Goal: Task Accomplishment & Management: Manage account settings

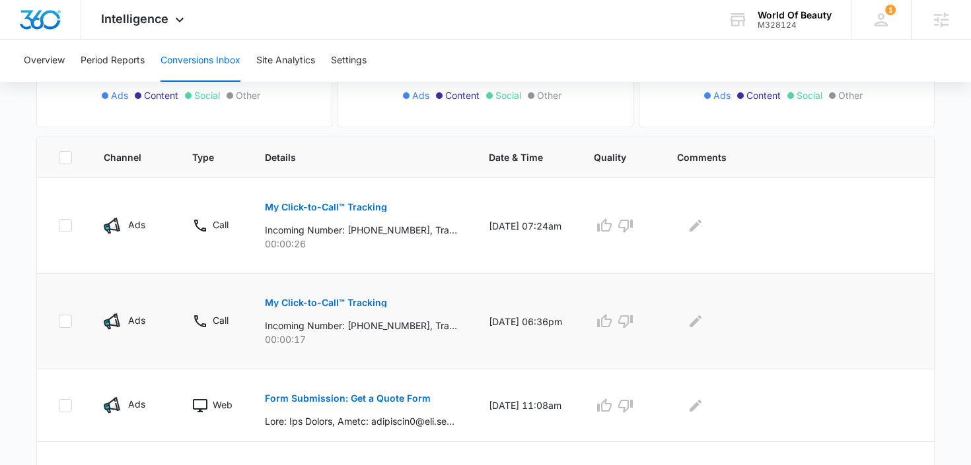
scroll to position [241, 0]
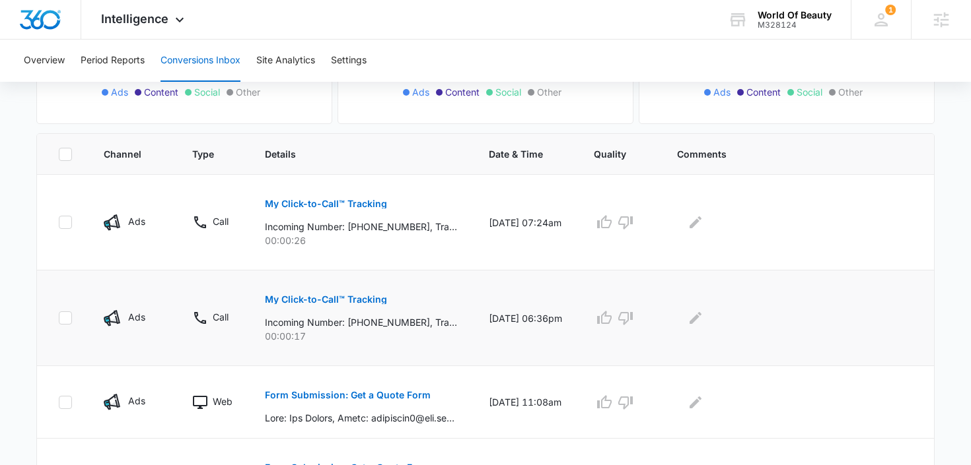
click at [352, 302] on p "My Click-to-Call™ Tracking" at bounding box center [326, 299] width 122 height 9
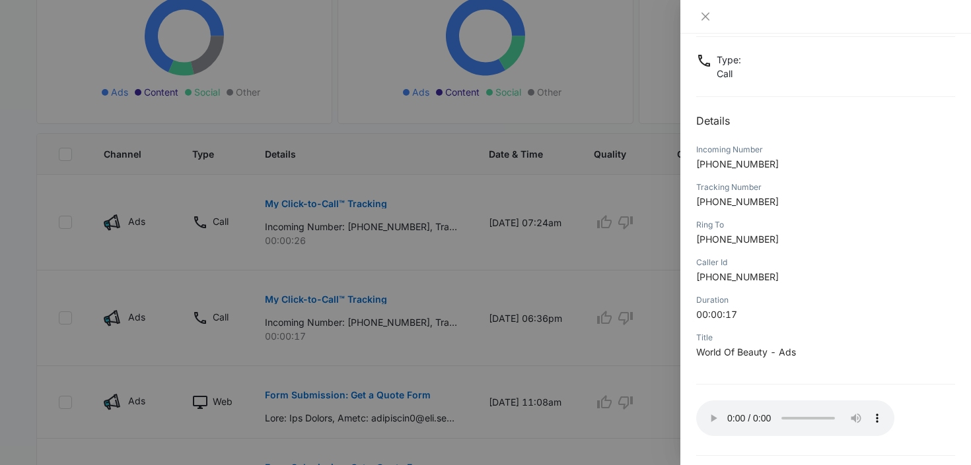
scroll to position [121, 0]
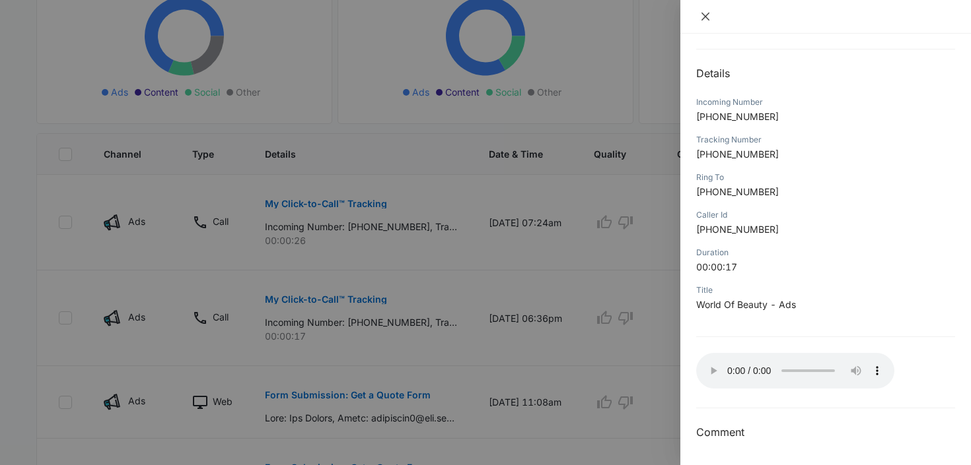
click at [705, 17] on icon "close" at bounding box center [705, 17] width 8 height 8
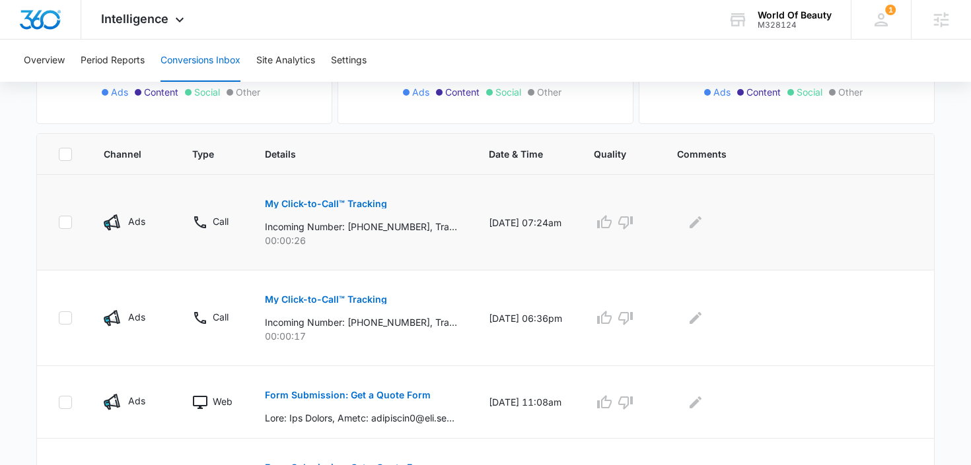
click at [307, 201] on p "My Click-to-Call™ Tracking" at bounding box center [326, 203] width 122 height 9
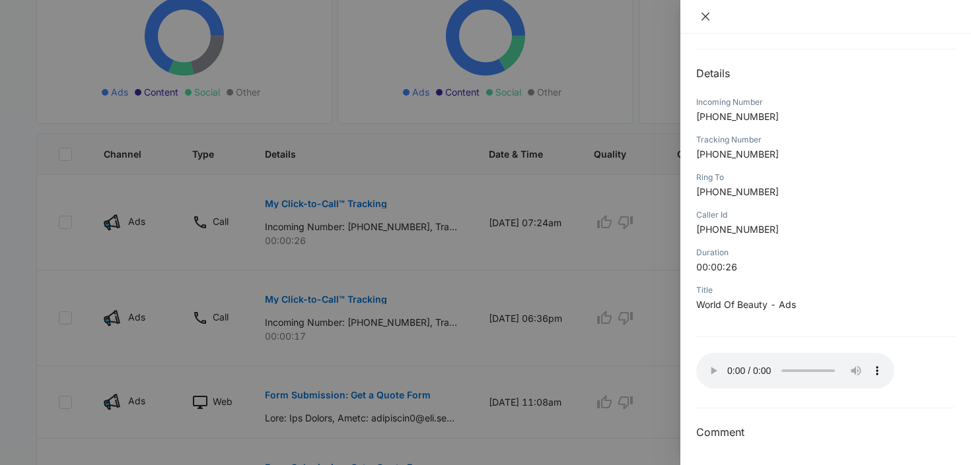
click at [703, 18] on icon "close" at bounding box center [705, 17] width 8 height 8
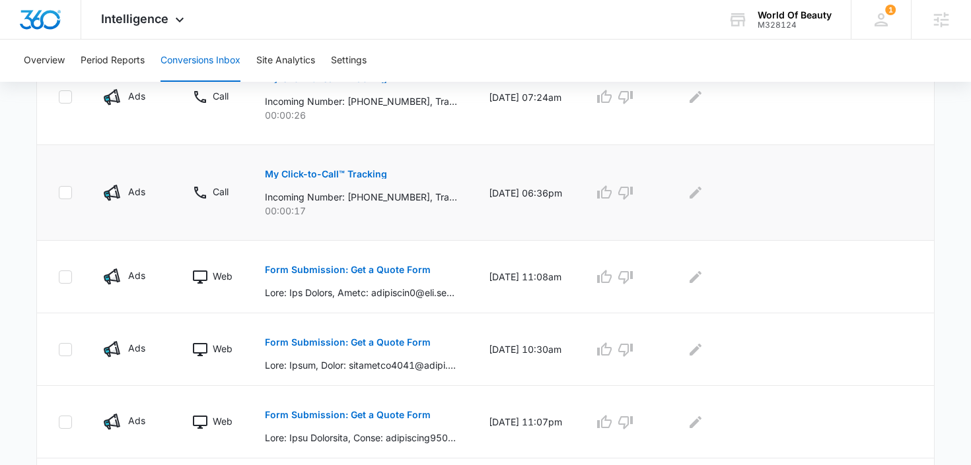
scroll to position [370, 0]
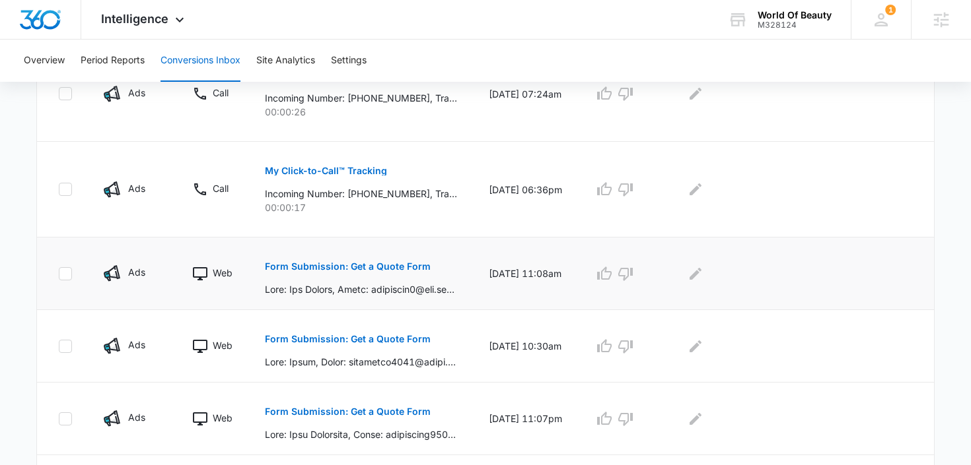
click at [374, 263] on p "Form Submission: Get a Quote Form" at bounding box center [348, 266] width 166 height 9
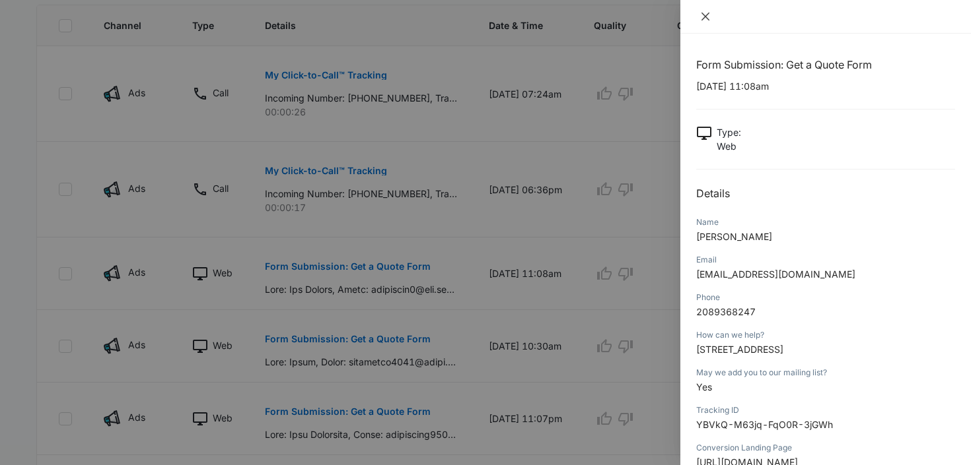
click at [703, 17] on icon "close" at bounding box center [705, 16] width 11 height 11
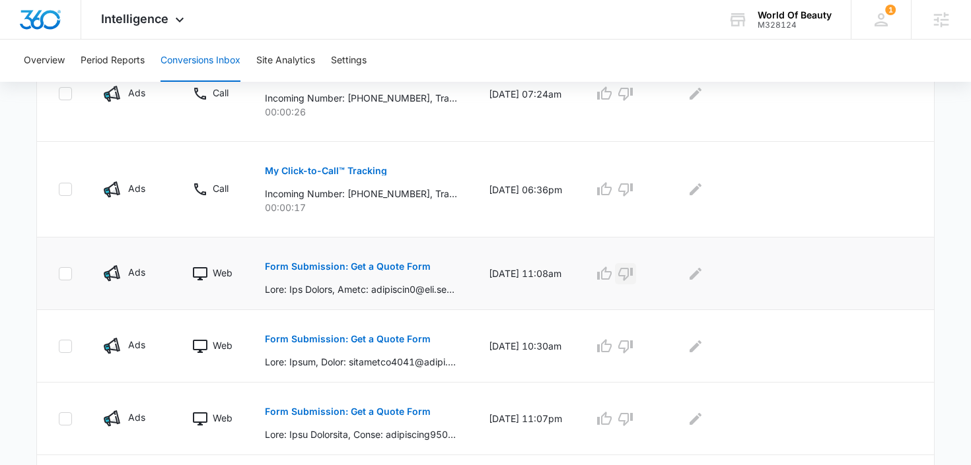
click at [633, 270] on icon "button" at bounding box center [625, 274] width 16 height 16
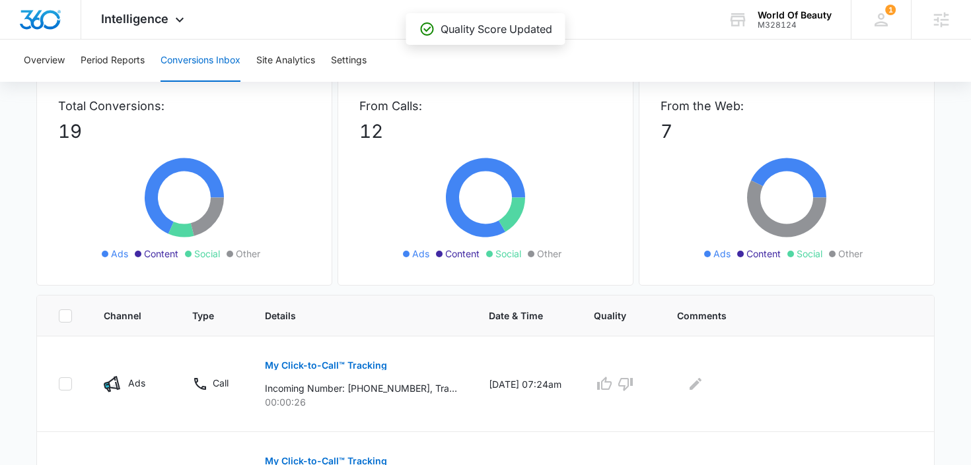
scroll to position [69, 0]
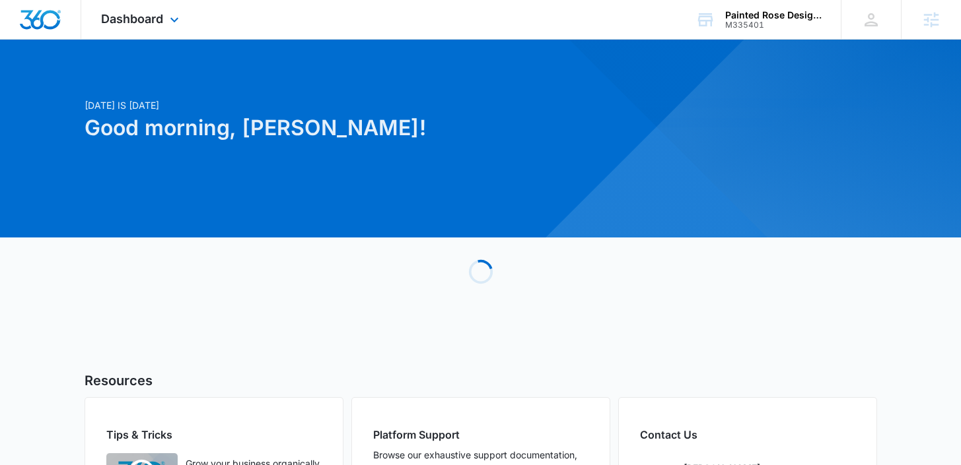
click at [156, 29] on div "Dashboard Apps Reputation Forms CRM Email Social POS Content Ads Intelligence F…" at bounding box center [141, 19] width 121 height 39
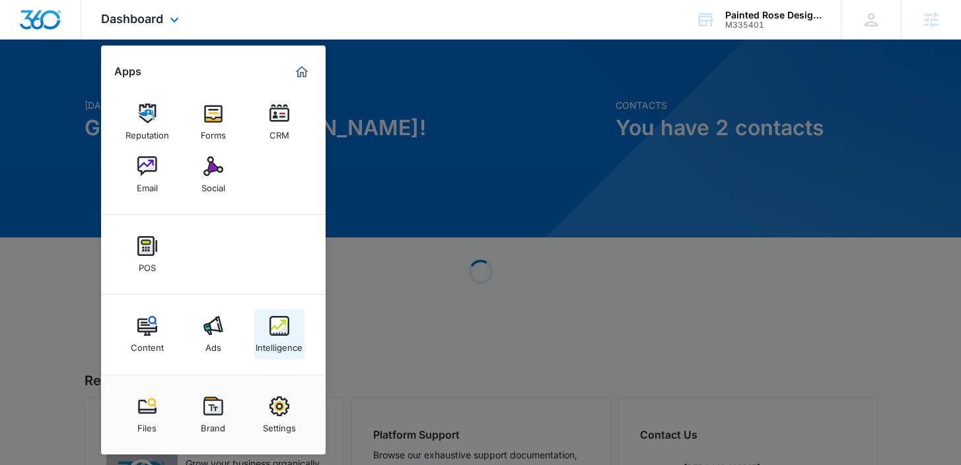
click at [279, 331] on img at bounding box center [279, 326] width 20 height 20
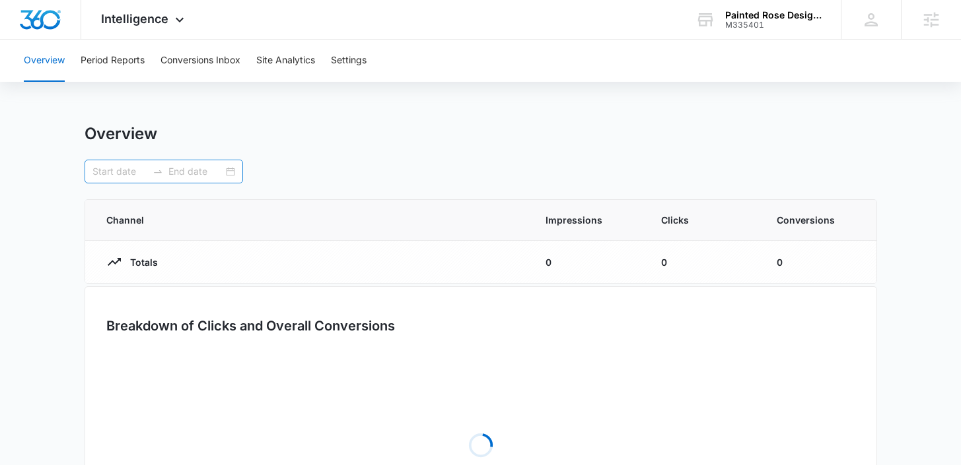
type input "08/08/2025"
type input "09/07/2025"
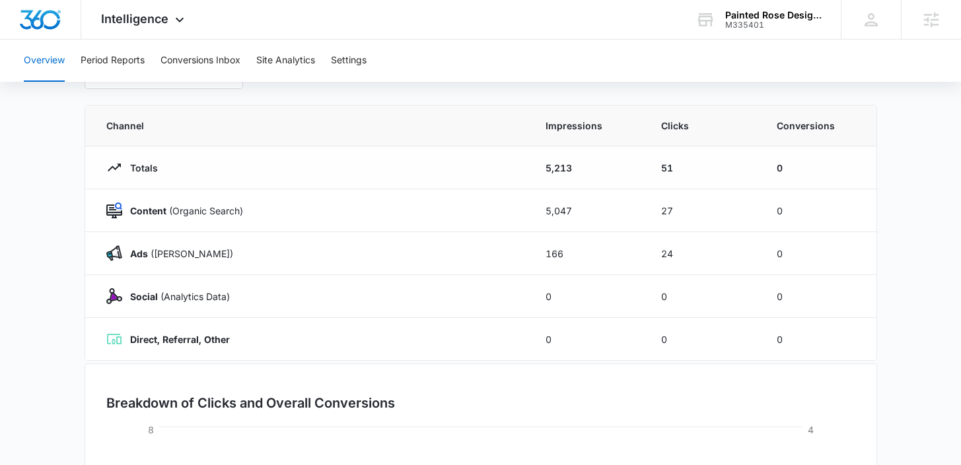
scroll to position [97, 0]
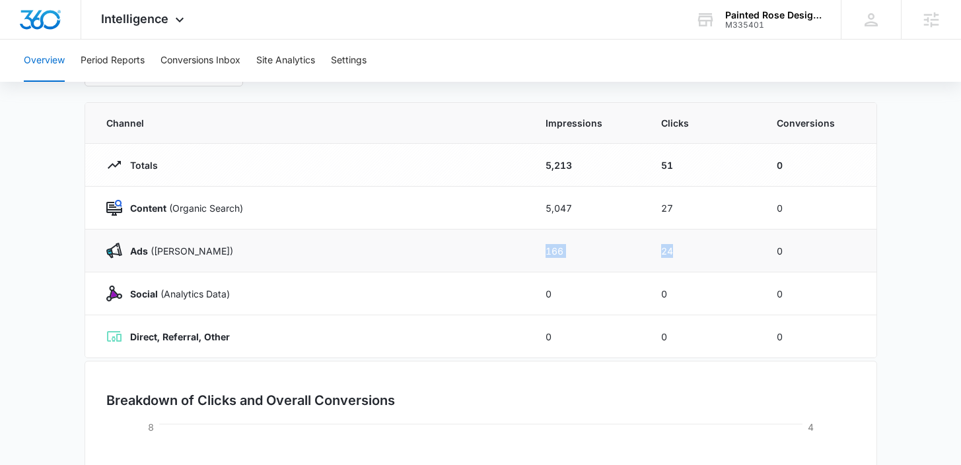
drag, startPoint x: 712, startPoint y: 252, endPoint x: 539, endPoint y: 255, distance: 172.3
click at [538, 255] on tr "Ads (Ad Campaigns) 166 24 0" at bounding box center [480, 251] width 791 height 43
click at [422, 292] on div "Social (Analytics Data)" at bounding box center [309, 294] width 407 height 16
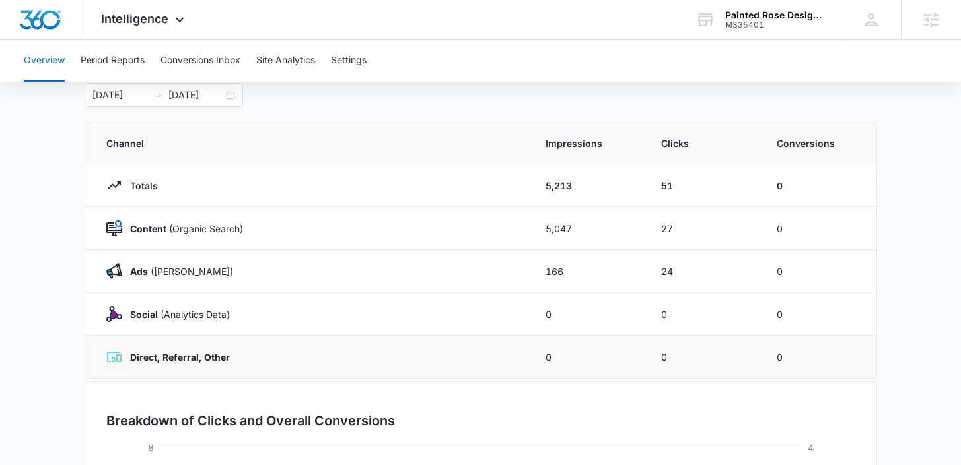
scroll to position [74, 0]
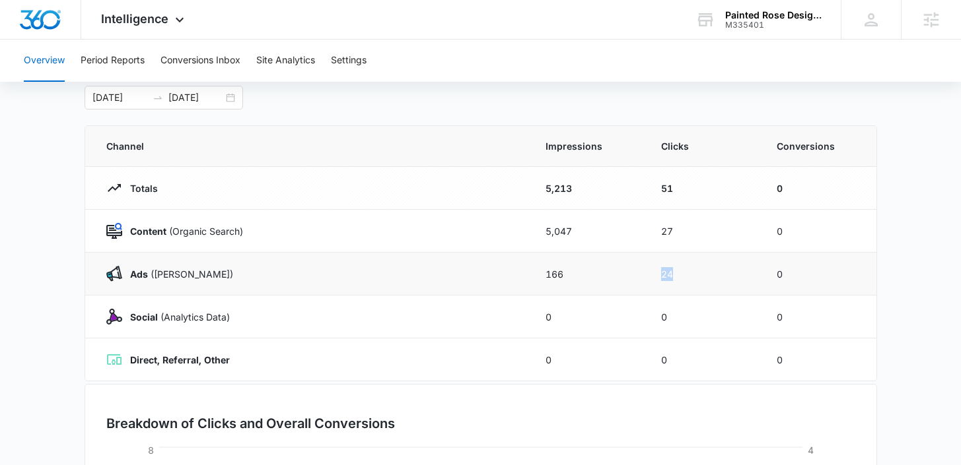
drag, startPoint x: 692, startPoint y: 279, endPoint x: 658, endPoint y: 279, distance: 33.7
click at [658, 279] on td "24" at bounding box center [703, 274] width 116 height 43
drag, startPoint x: 796, startPoint y: 281, endPoint x: 765, endPoint y: 281, distance: 30.4
click at [765, 281] on td "0" at bounding box center [819, 274] width 116 height 43
drag, startPoint x: 788, startPoint y: 273, endPoint x: 774, endPoint y: 273, distance: 13.2
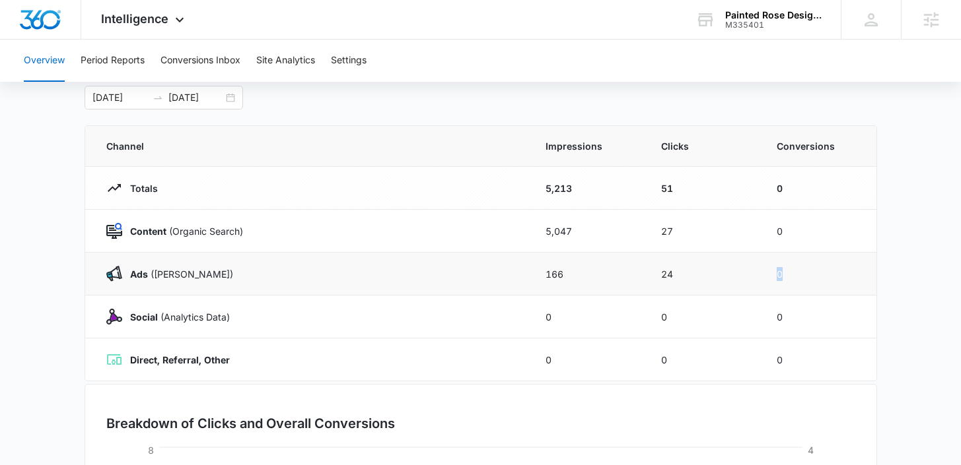
click at [774, 273] on td "0" at bounding box center [819, 274] width 116 height 43
click at [922, 266] on main "Overview 08/08/2025 09/07/2025 Channel Impressions Clicks Conversions Totals 5,…" at bounding box center [480, 396] width 961 height 693
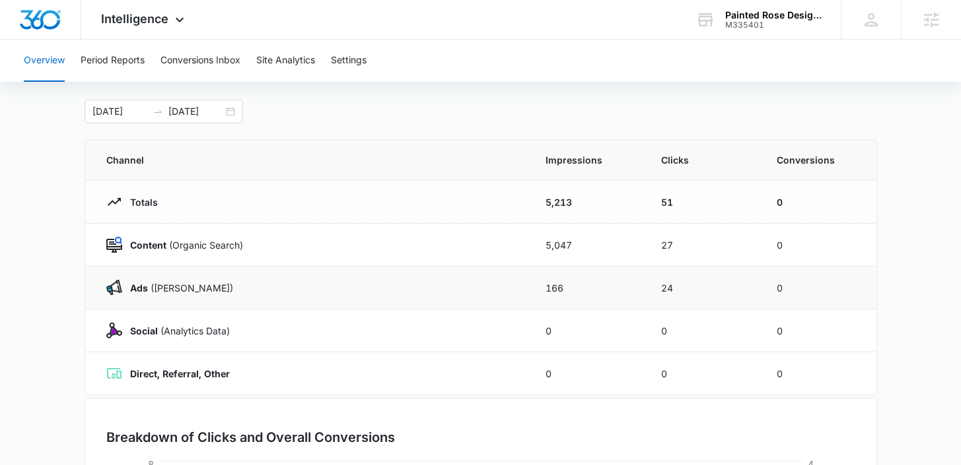
scroll to position [63, 0]
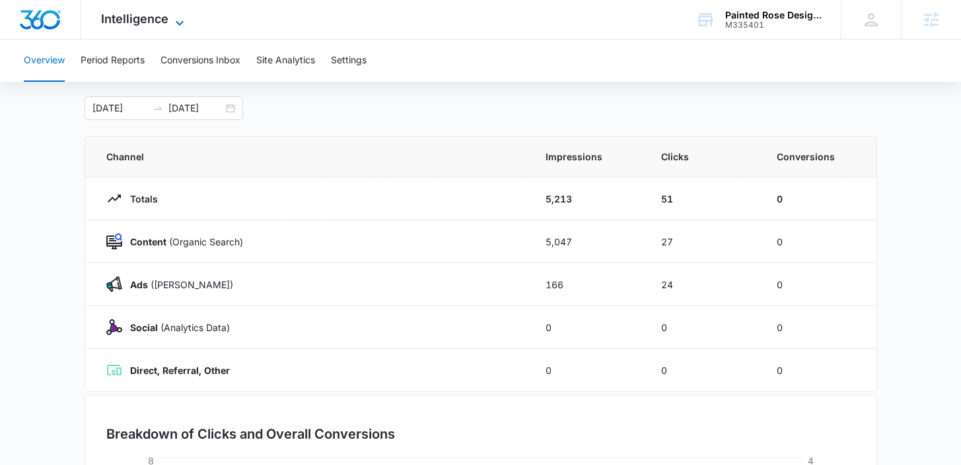
click at [154, 14] on span "Intelligence" at bounding box center [134, 19] width 67 height 14
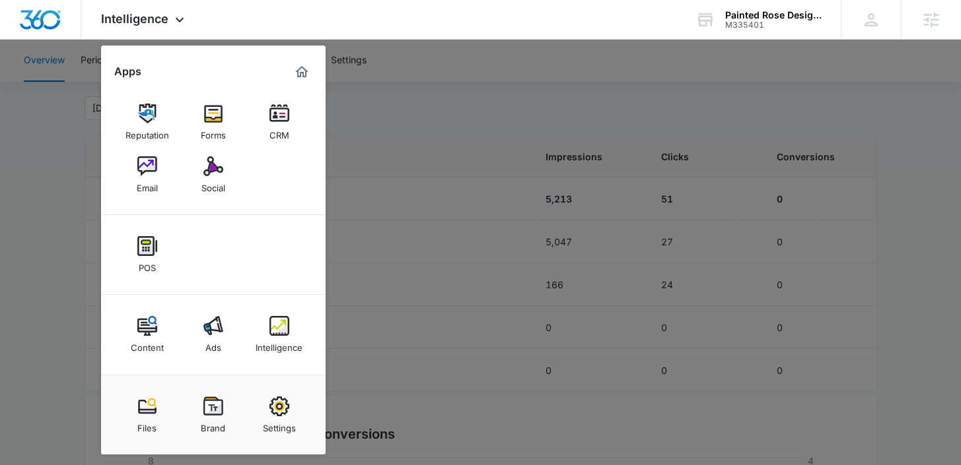
click at [436, 133] on div at bounding box center [480, 232] width 961 height 465
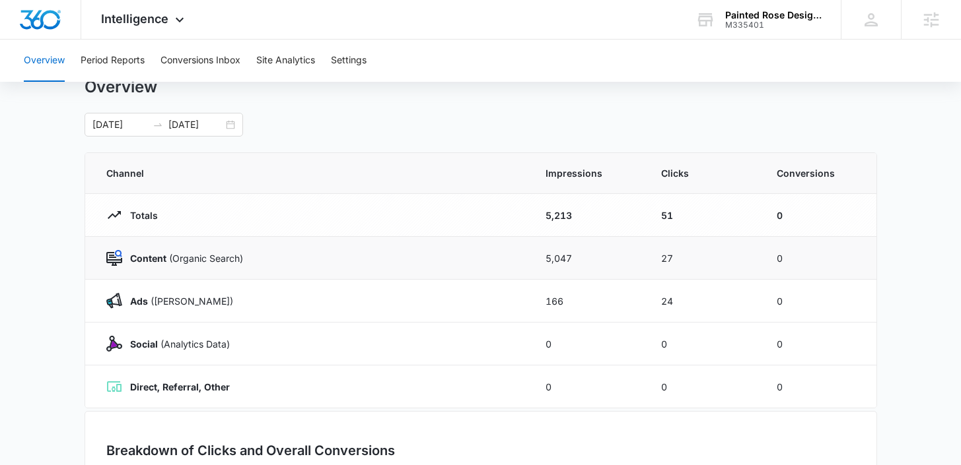
scroll to position [38, 0]
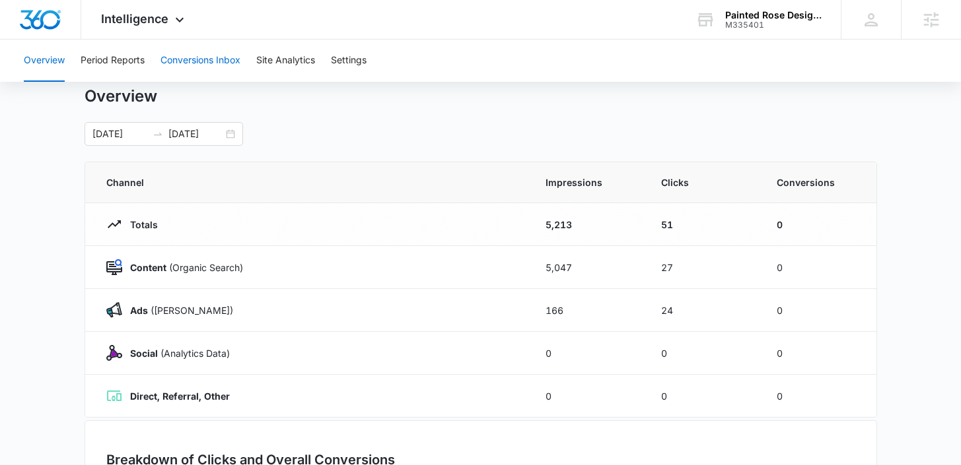
click at [195, 59] on button "Conversions Inbox" at bounding box center [200, 61] width 80 height 42
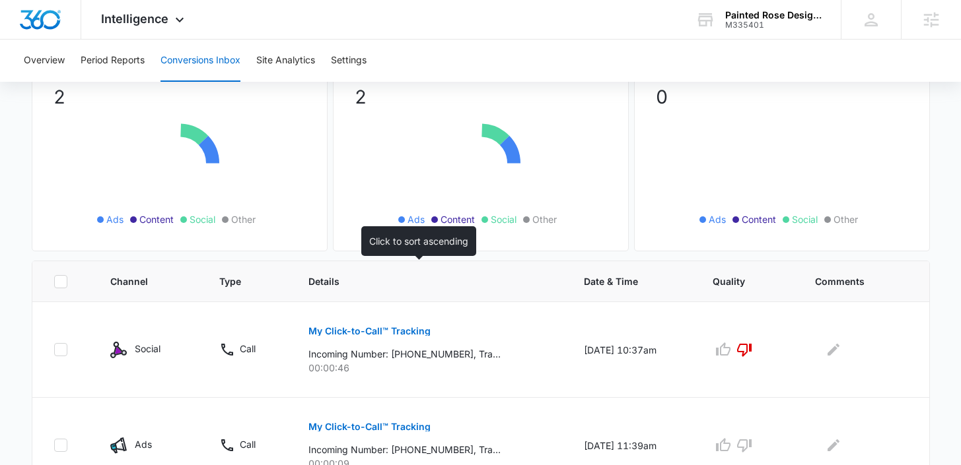
scroll to position [172, 0]
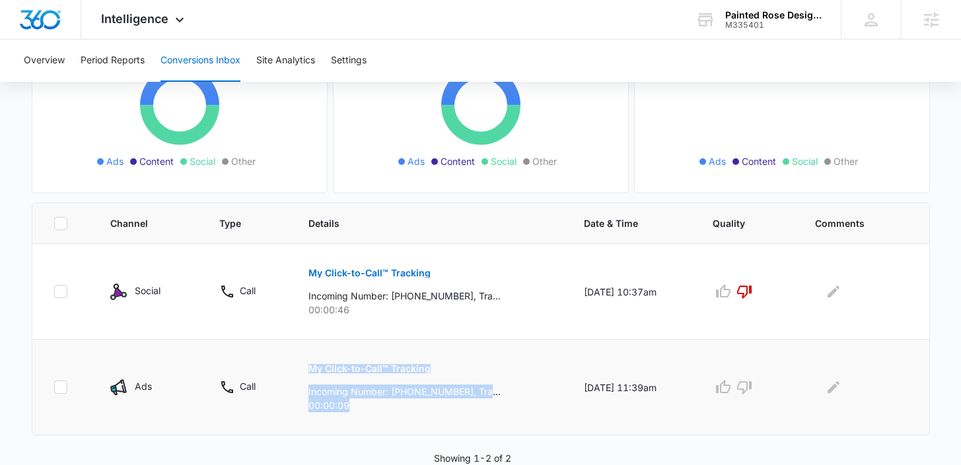
drag, startPoint x: 388, startPoint y: 407, endPoint x: 252, endPoint y: 409, distance: 136.7
click at [254, 407] on tr "Ads Call My Click-to-Call™ Tracking Incoming Number: +13072720815, Tracking Num…" at bounding box center [480, 388] width 897 height 96
click at [380, 411] on p "00:00:09" at bounding box center [430, 406] width 244 height 14
drag, startPoint x: 413, startPoint y: 411, endPoint x: 283, endPoint y: 411, distance: 130.1
click at [283, 411] on tr "Ads Call My Click-to-Call™ Tracking Incoming Number: +13072720815, Tracking Num…" at bounding box center [480, 388] width 897 height 96
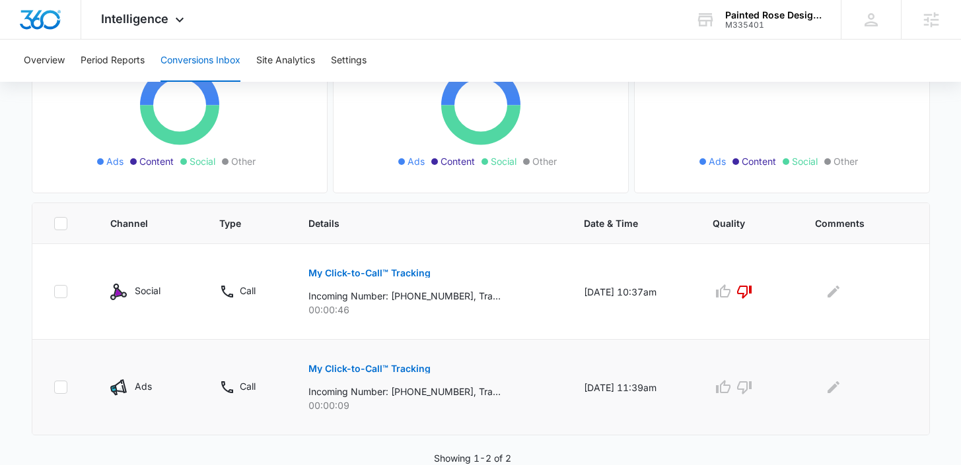
click at [424, 389] on p "Incoming Number: +13072720815, Tracking Number: +13073029412, Ring To: +1307631…" at bounding box center [404, 392] width 192 height 14
drag, startPoint x: 372, startPoint y: 413, endPoint x: 300, endPoint y: 405, distance: 73.0
click at [300, 406] on td "My Click-to-Call™ Tracking Incoming Number: +13072720815, Tracking Number: +130…" at bounding box center [429, 388] width 275 height 96
click at [360, 413] on td "My Click-to-Call™ Tracking Incoming Number: +13072720815, Tracking Number: +130…" at bounding box center [429, 388] width 275 height 96
drag, startPoint x: 370, startPoint y: 409, endPoint x: 319, endPoint y: 403, distance: 51.1
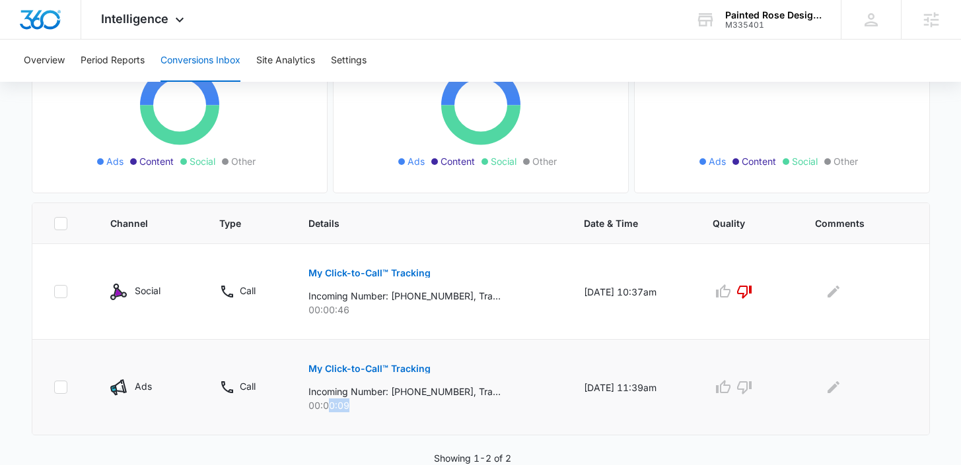
click at [320, 404] on p "00:00:09" at bounding box center [430, 406] width 244 height 14
click at [368, 415] on td "My Click-to-Call™ Tracking Incoming Number: +13072720815, Tracking Number: +130…" at bounding box center [429, 388] width 275 height 96
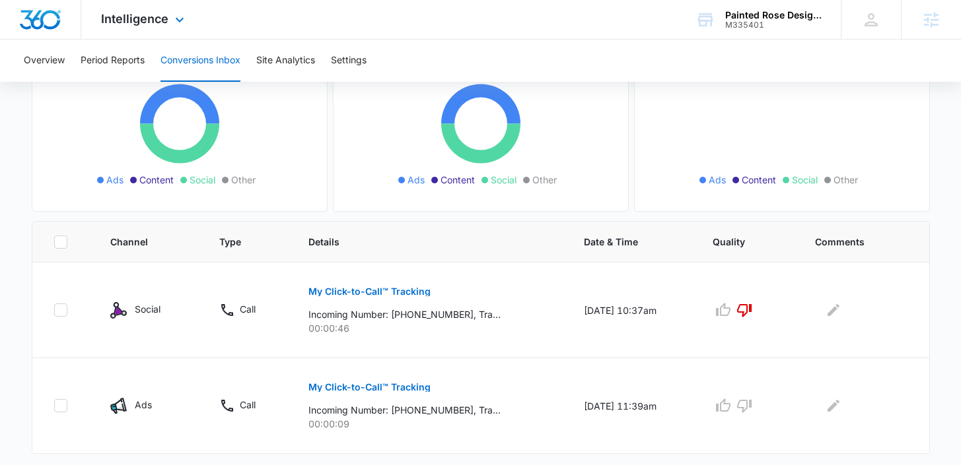
scroll to position [0, 0]
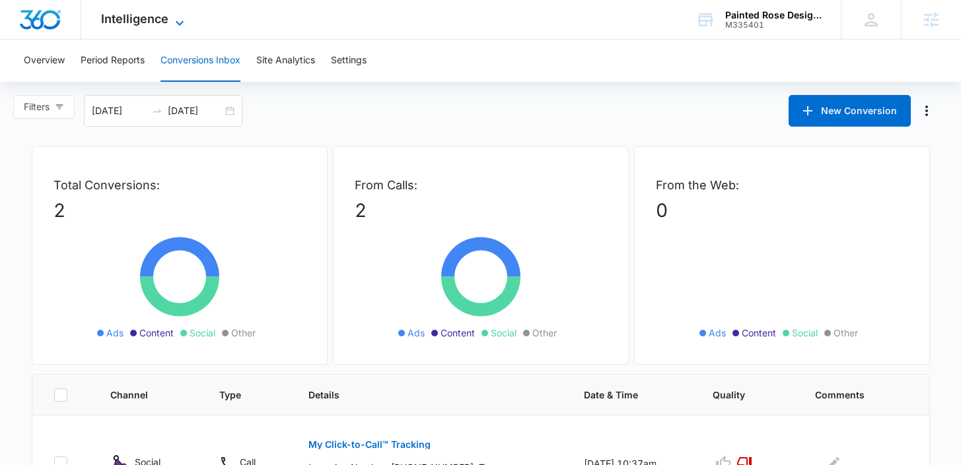
click at [118, 22] on span "Intelligence" at bounding box center [134, 19] width 67 height 14
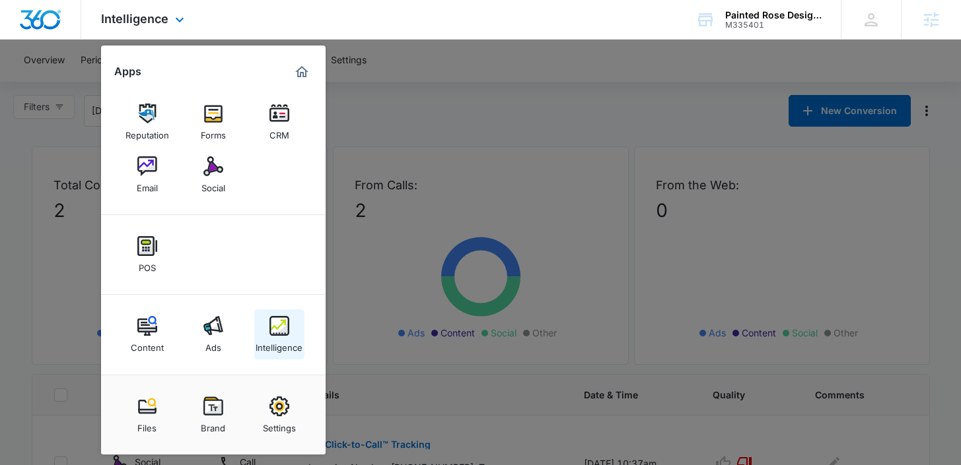
click at [265, 333] on link "Intelligence" at bounding box center [279, 335] width 50 height 50
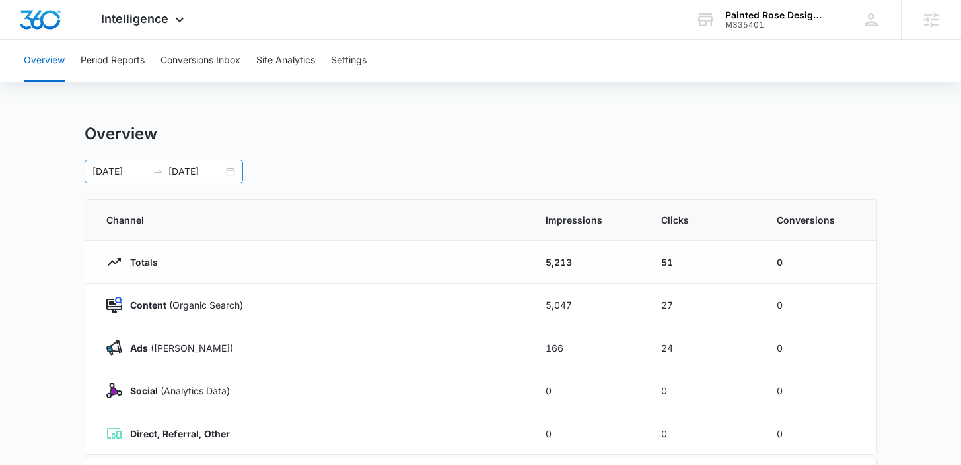
click at [230, 172] on div "08/08/2025 09/07/2025" at bounding box center [164, 172] width 158 height 24
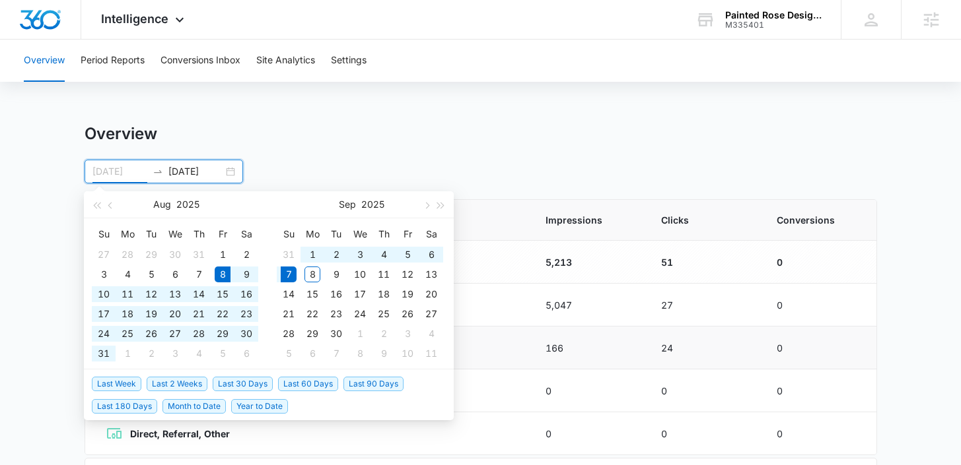
type input "08/08/2025"
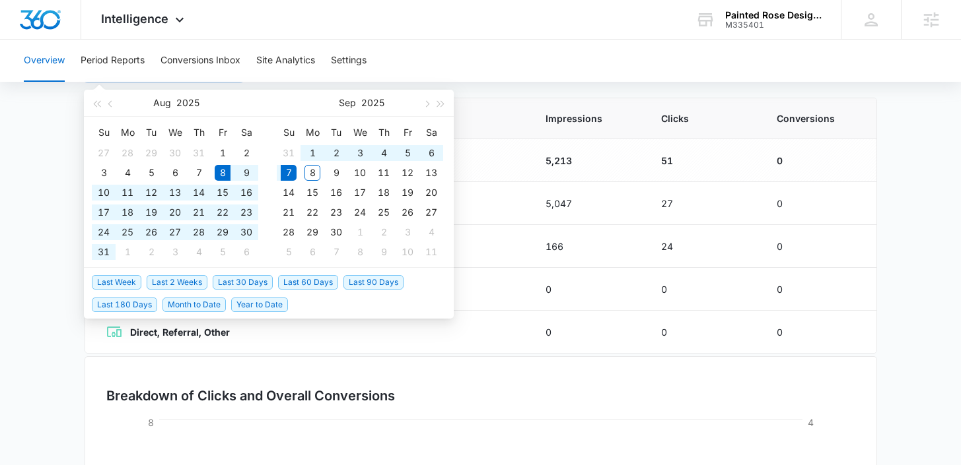
click at [673, 169] on td "51" at bounding box center [703, 160] width 116 height 43
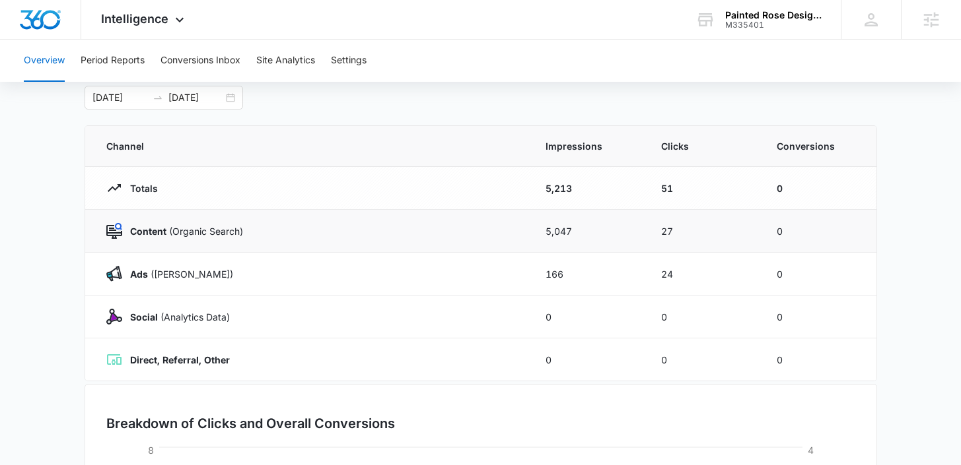
scroll to position [73, 0]
drag, startPoint x: 586, startPoint y: 275, endPoint x: 457, endPoint y: 256, distance: 130.2
click at [458, 256] on tr "Ads (Ad Campaigns) 166 24 0" at bounding box center [480, 275] width 791 height 43
drag, startPoint x: 695, startPoint y: 264, endPoint x: 582, endPoint y: 265, distance: 112.9
click at [582, 265] on tr "Ads (Ad Campaigns) 166 24 0" at bounding box center [480, 275] width 791 height 43
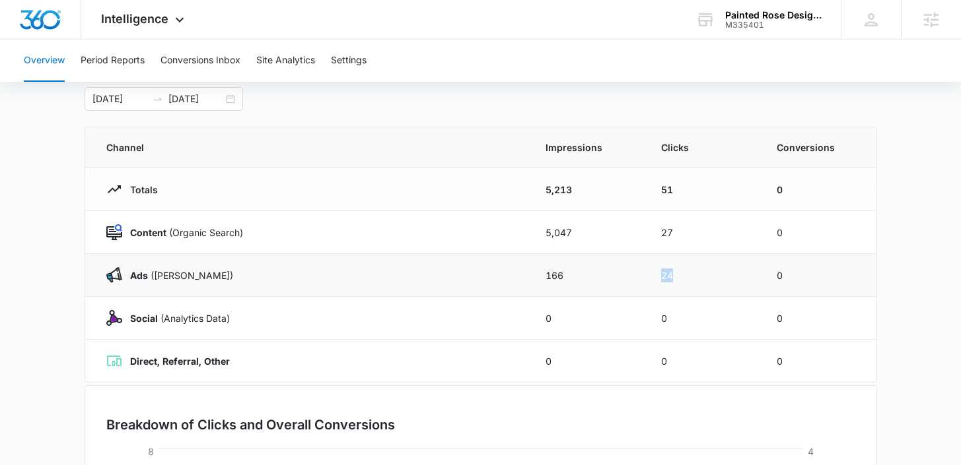
drag, startPoint x: 689, startPoint y: 282, endPoint x: 622, endPoint y: 271, distance: 68.2
click at [618, 274] on tr "Ads (Ad Campaigns) 166 24 0" at bounding box center [480, 275] width 791 height 43
click at [518, 213] on td "Content (Organic Search)" at bounding box center [307, 232] width 444 height 43
drag, startPoint x: 541, startPoint y: 234, endPoint x: 679, endPoint y: 285, distance: 147.1
click at [679, 285] on tbody "Totals 5,213 51 0 Content (Organic Search) 5,047 27 0 Ads (Ad Campaigns) 166 24…" at bounding box center [480, 275] width 791 height 215
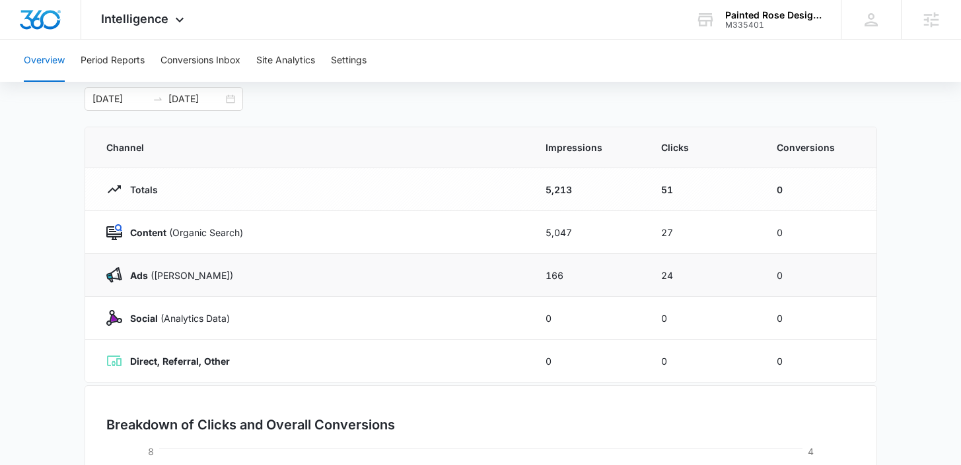
click at [706, 289] on td "24" at bounding box center [703, 275] width 116 height 43
drag, startPoint x: 706, startPoint y: 284, endPoint x: 541, endPoint y: 271, distance: 165.5
click at [541, 271] on tr "Ads (Ad Campaigns) 166 24 0" at bounding box center [480, 275] width 791 height 43
click at [675, 281] on td "24" at bounding box center [703, 275] width 116 height 43
drag, startPoint x: 685, startPoint y: 279, endPoint x: 650, endPoint y: 275, distance: 35.9
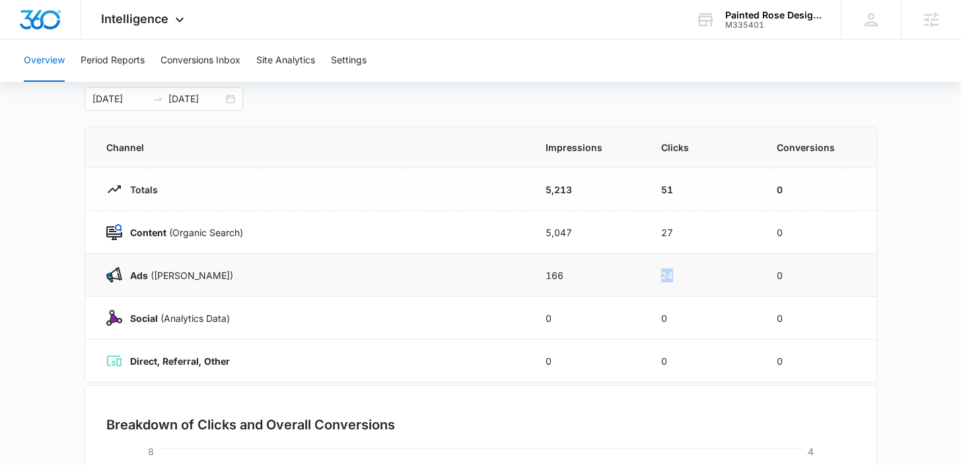
click at [649, 277] on td "24" at bounding box center [703, 275] width 116 height 43
click at [697, 291] on td "24" at bounding box center [703, 275] width 116 height 43
drag, startPoint x: 668, startPoint y: 271, endPoint x: 611, endPoint y: 251, distance: 60.8
click at [611, 251] on tbody "Totals 5,213 51 0 Content (Organic Search) 5,047 27 0 Ads (Ad Campaigns) 166 24…" at bounding box center [480, 275] width 791 height 215
click at [710, 254] on td "24" at bounding box center [703, 275] width 116 height 43
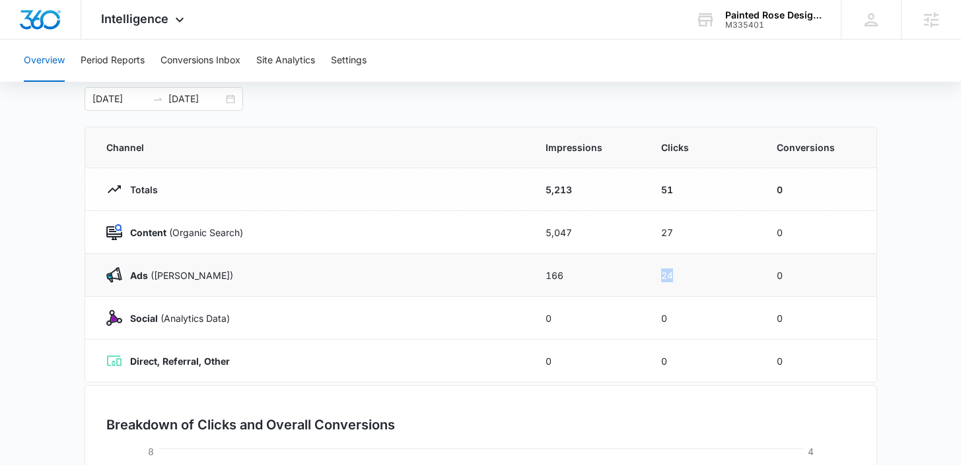
drag, startPoint x: 685, startPoint y: 277, endPoint x: 656, endPoint y: 277, distance: 29.1
click at [656, 277] on td "24" at bounding box center [703, 275] width 116 height 43
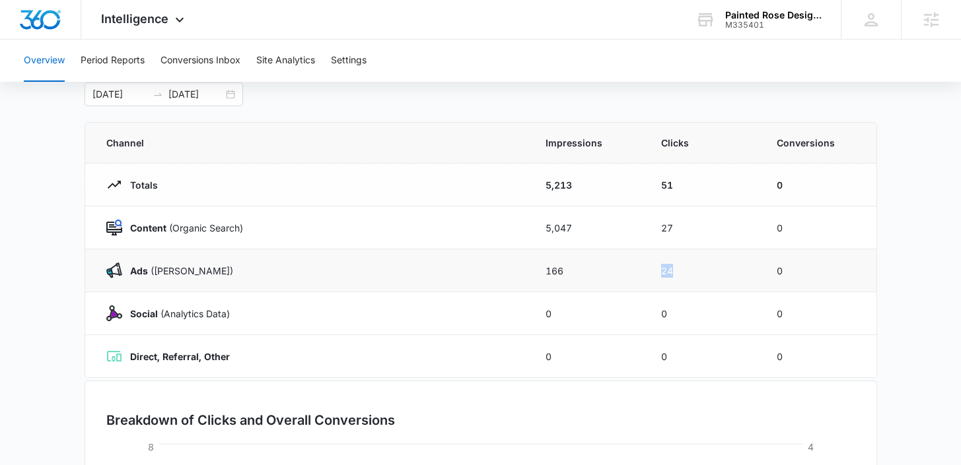
scroll to position [68, 0]
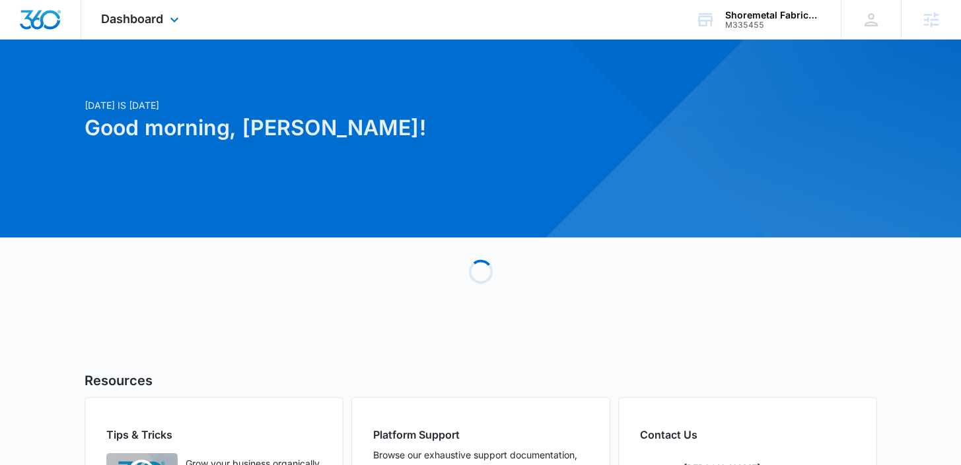
click at [136, 32] on div "Dashboard Apps Reputation Websites Forms CRM Email Social Shop Payments POS Con…" at bounding box center [141, 19] width 121 height 39
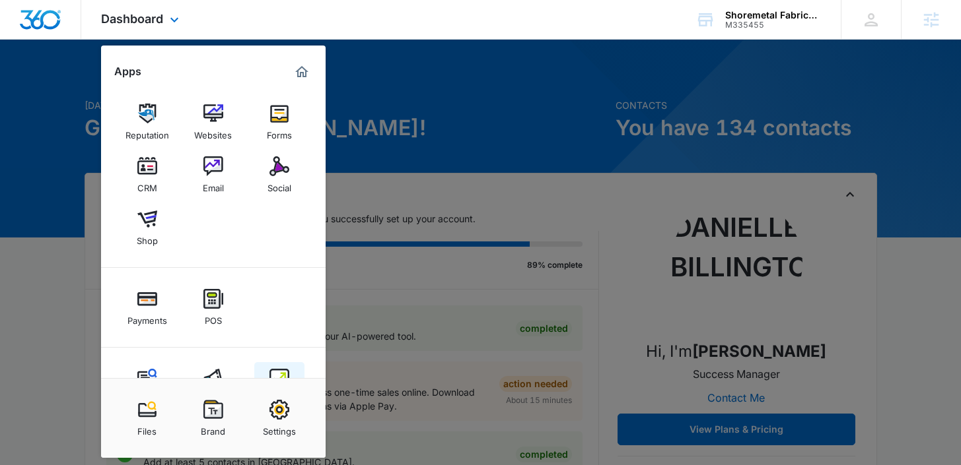
click at [270, 377] on img at bounding box center [279, 379] width 20 height 20
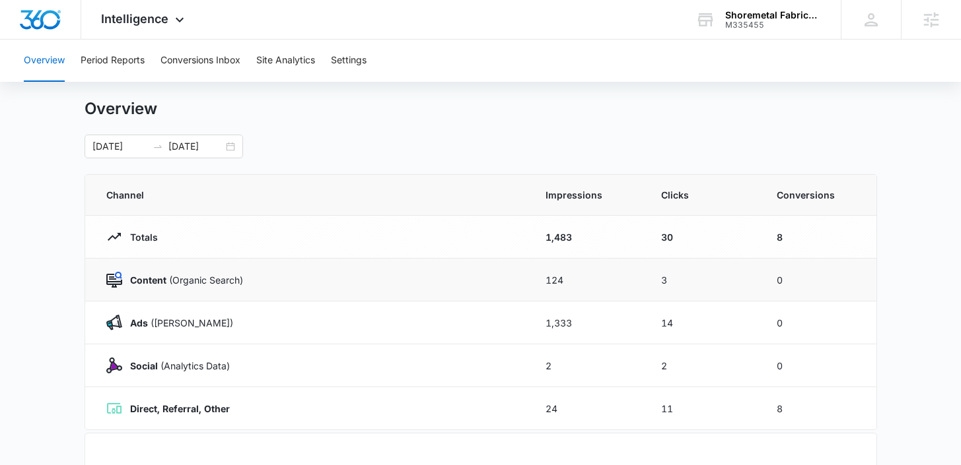
scroll to position [40, 0]
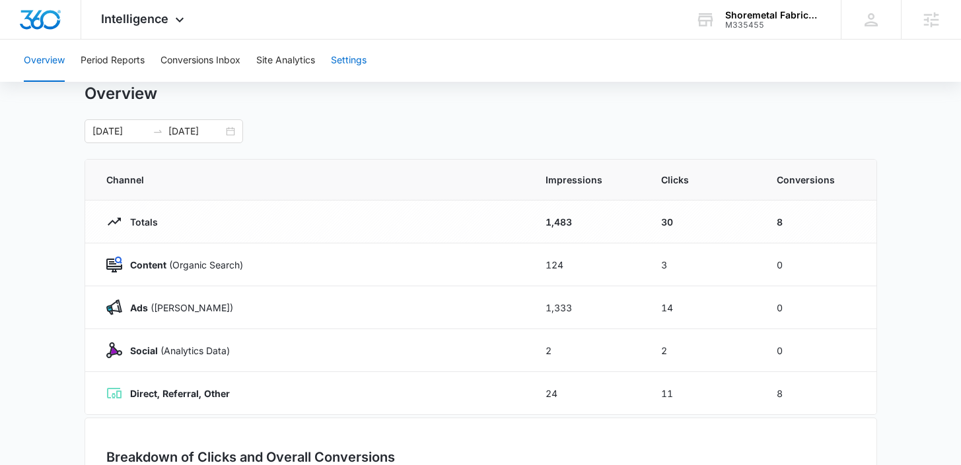
click at [356, 66] on button "Settings" at bounding box center [349, 61] width 36 height 42
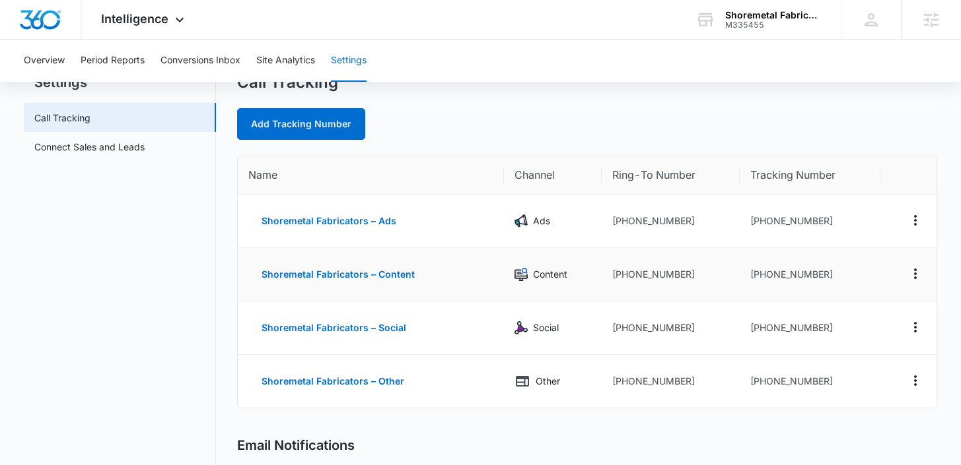
scroll to position [52, 0]
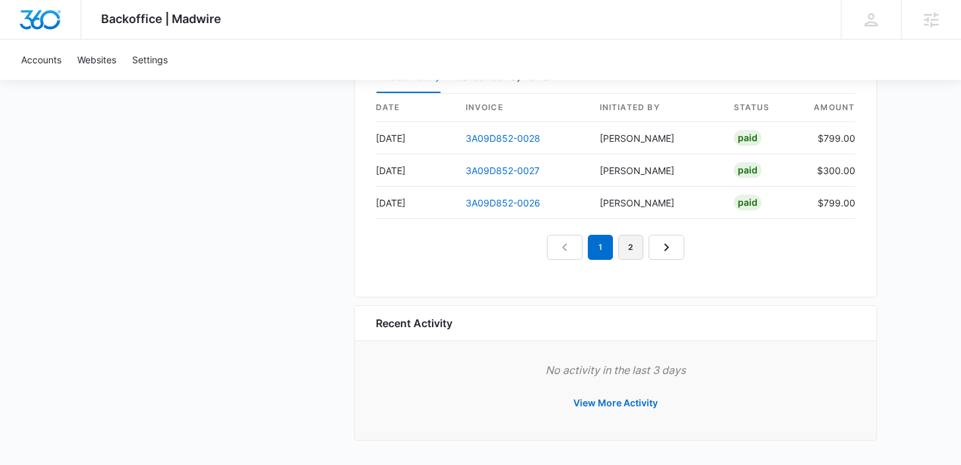
click at [628, 252] on link "2" at bounding box center [630, 247] width 25 height 25
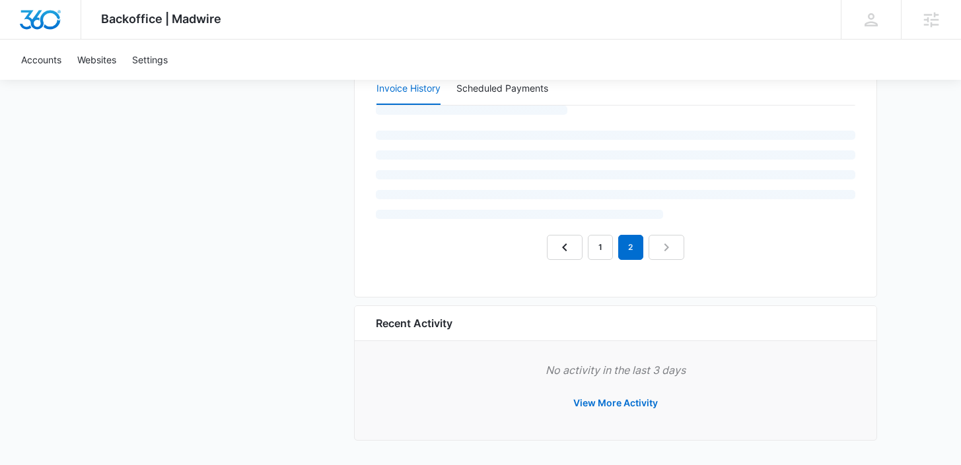
scroll to position [1313, 0]
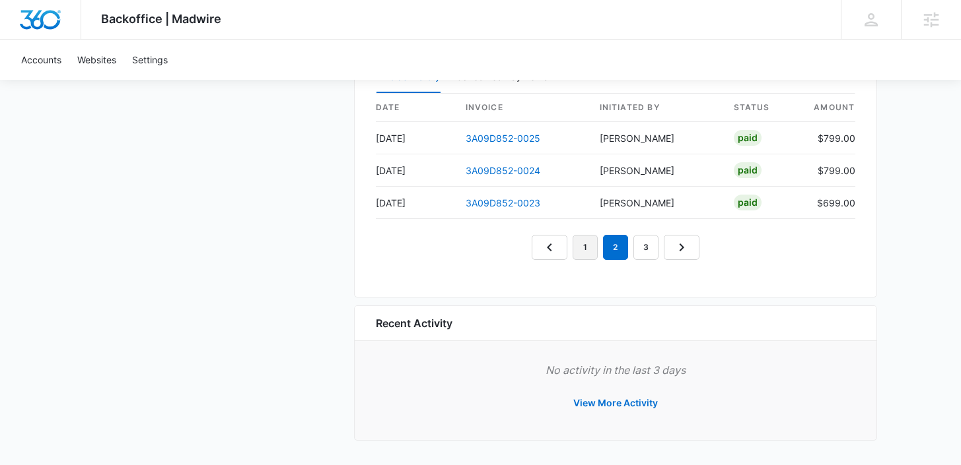
click at [588, 251] on link "1" at bounding box center [584, 247] width 25 height 25
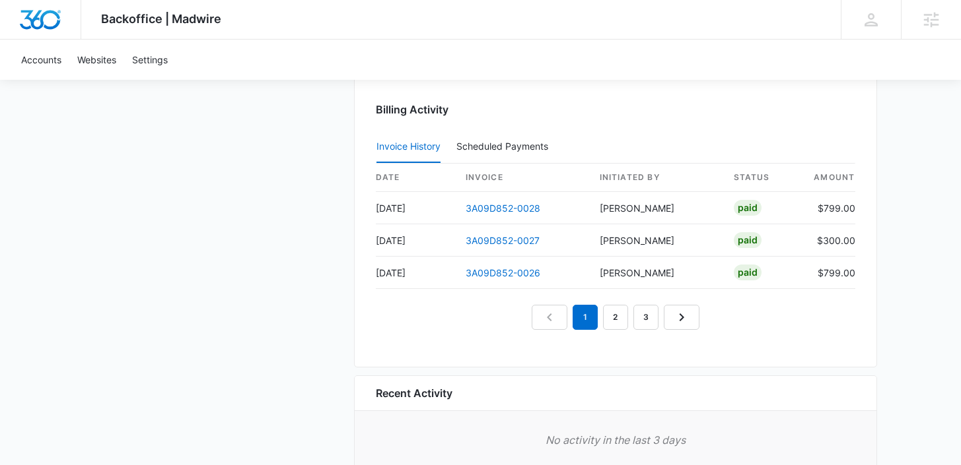
scroll to position [1235, 0]
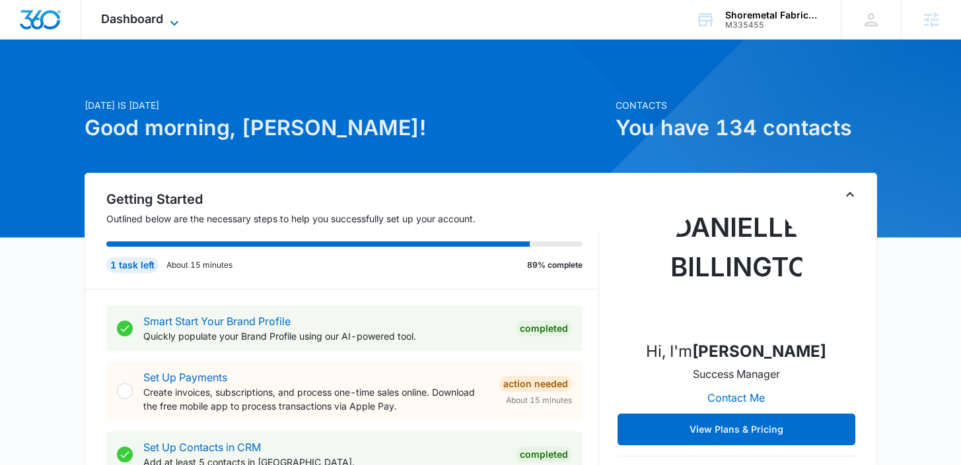
click at [153, 17] on span "Dashboard" at bounding box center [132, 19] width 62 height 14
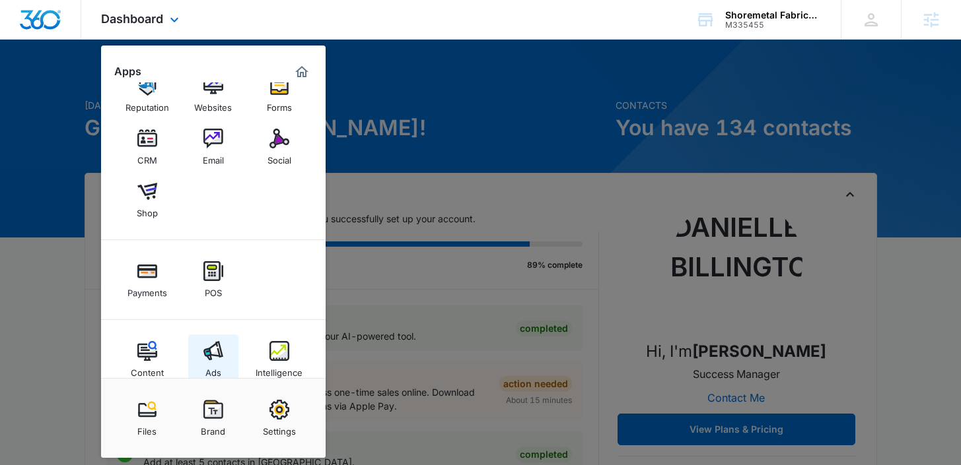
scroll to position [44, 0]
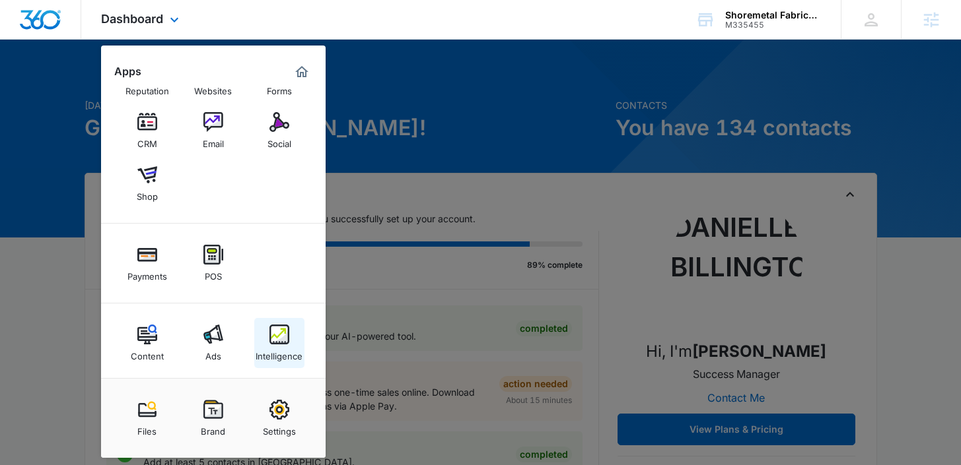
click at [275, 337] on img at bounding box center [279, 335] width 20 height 20
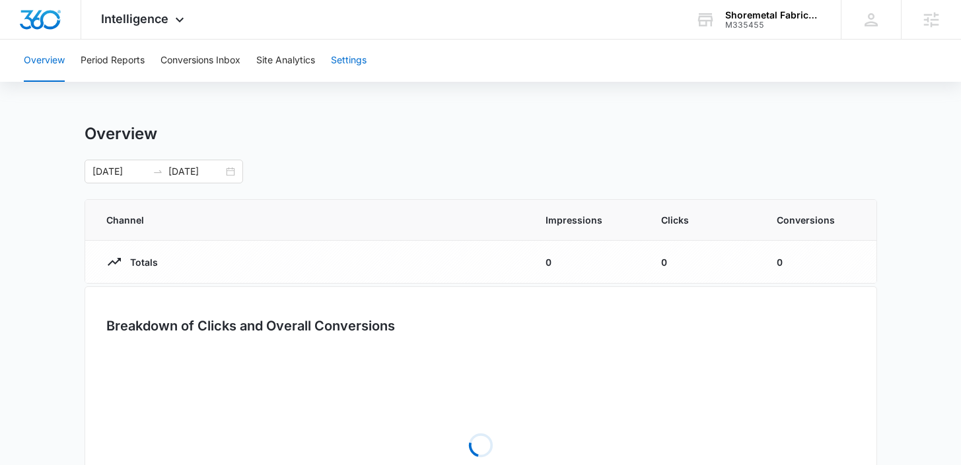
click at [345, 59] on button "Settings" at bounding box center [349, 61] width 36 height 42
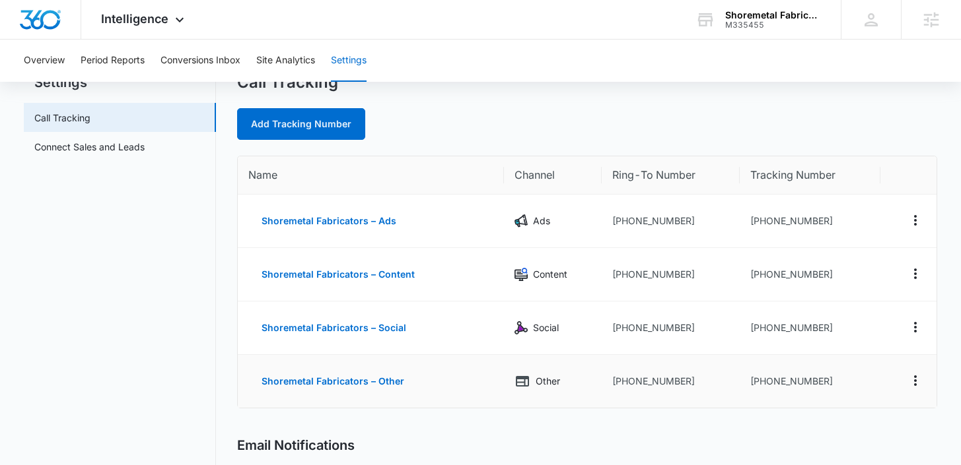
scroll to position [85, 0]
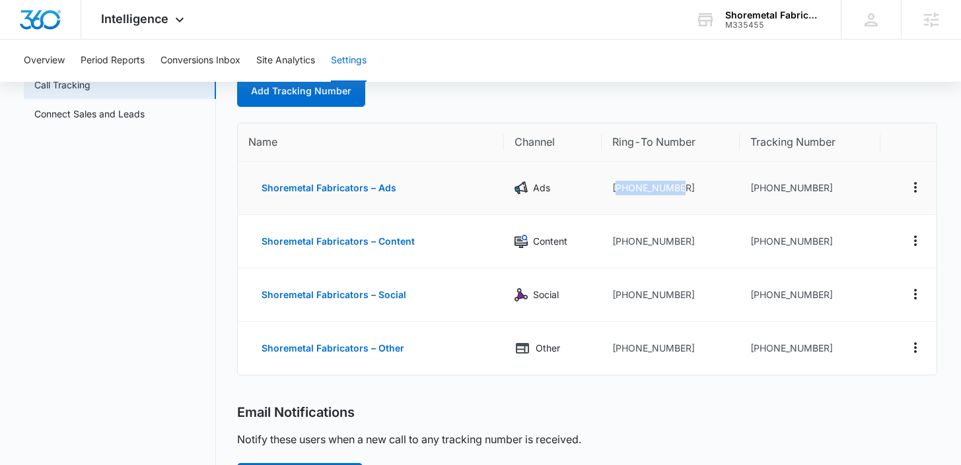
drag, startPoint x: 690, startPoint y: 188, endPoint x: 615, endPoint y: 186, distance: 74.6
click at [615, 186] on td "+13022220477" at bounding box center [671, 188] width 138 height 53
copy td "13022220477"
click at [159, 26] on div "Intelligence Apps Reputation Websites Forms CRM Email Social Shop Payments POS …" at bounding box center [144, 19] width 126 height 39
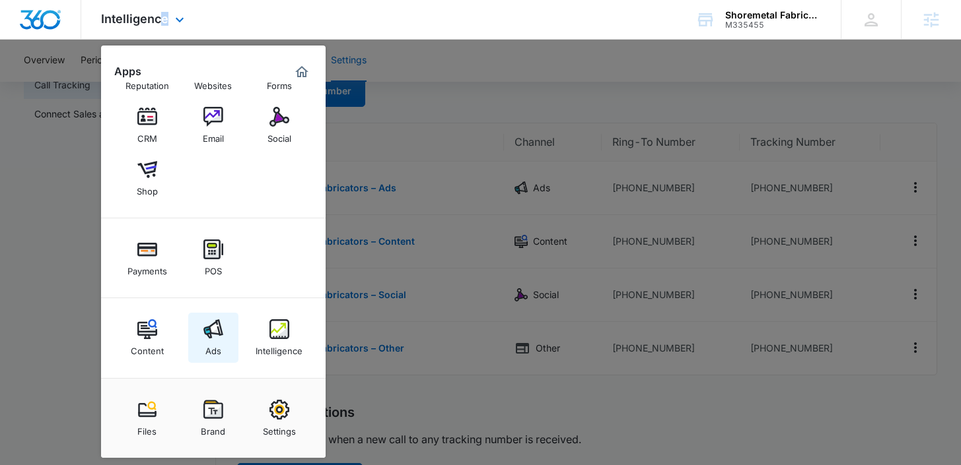
scroll to position [0, 0]
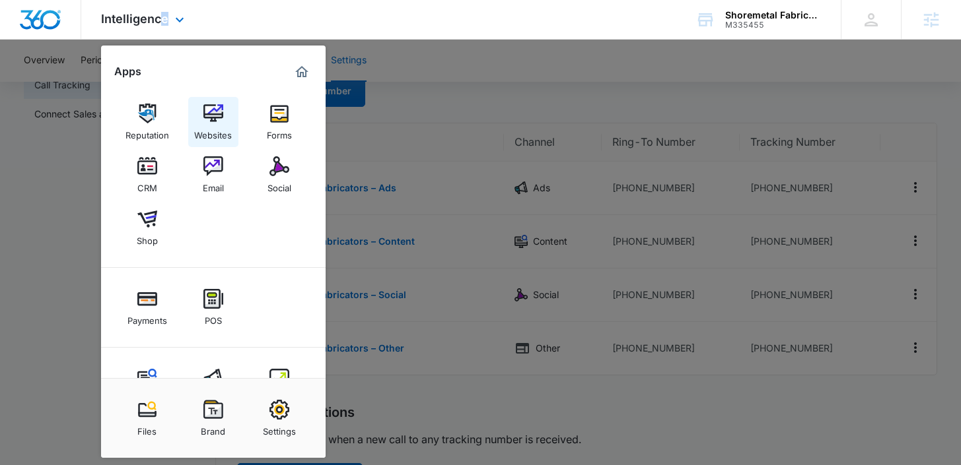
click at [214, 121] on img at bounding box center [213, 114] width 20 height 20
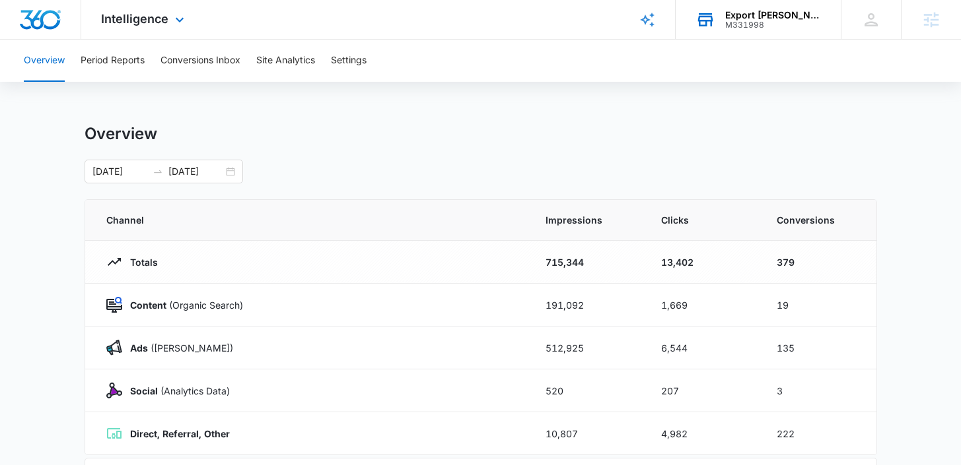
click at [763, 11] on div "Export Andrea Corp" at bounding box center [773, 15] width 96 height 11
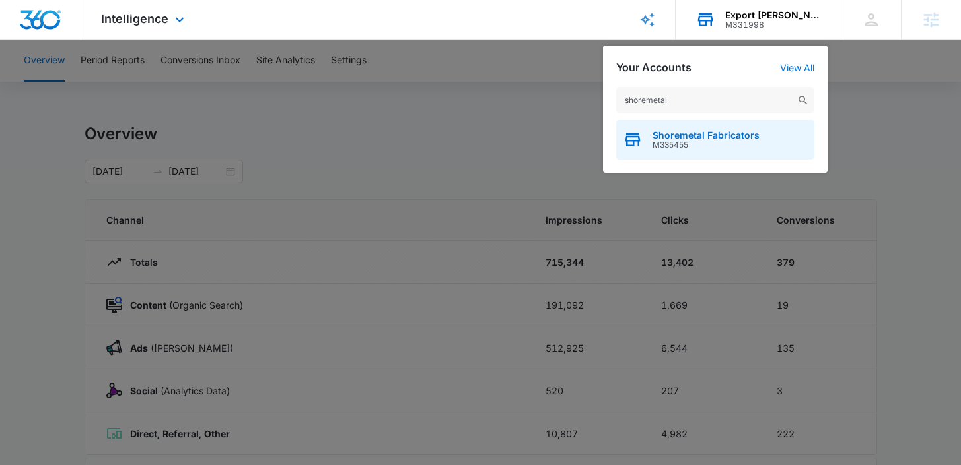
type input "shoremetal"
click at [691, 141] on span "M335455" at bounding box center [705, 145] width 107 height 9
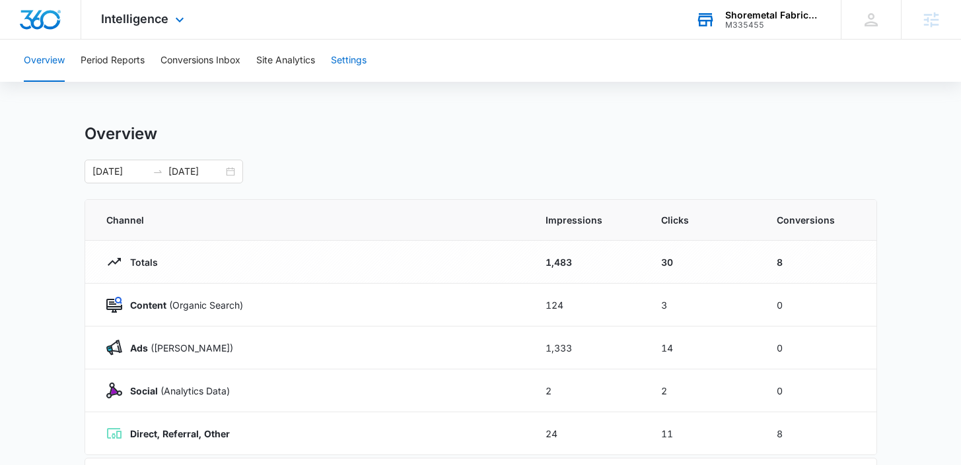
click at [364, 68] on button "Settings" at bounding box center [349, 61] width 36 height 42
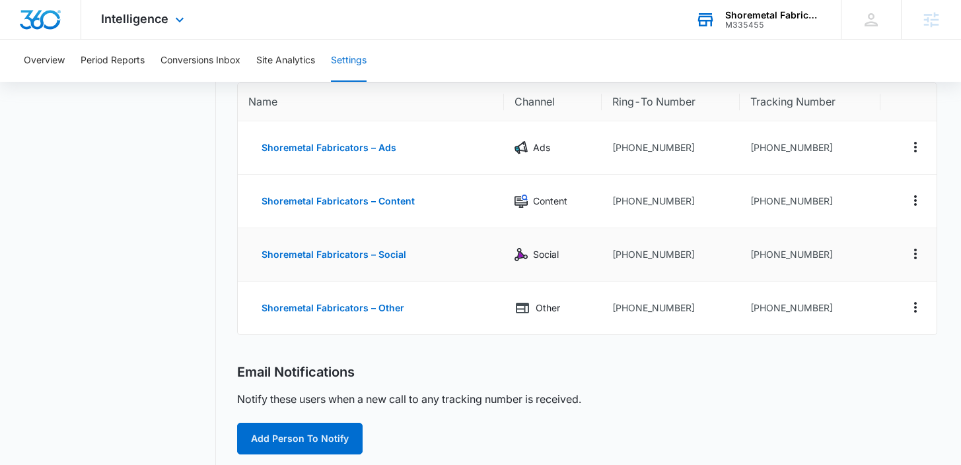
scroll to position [124, 0]
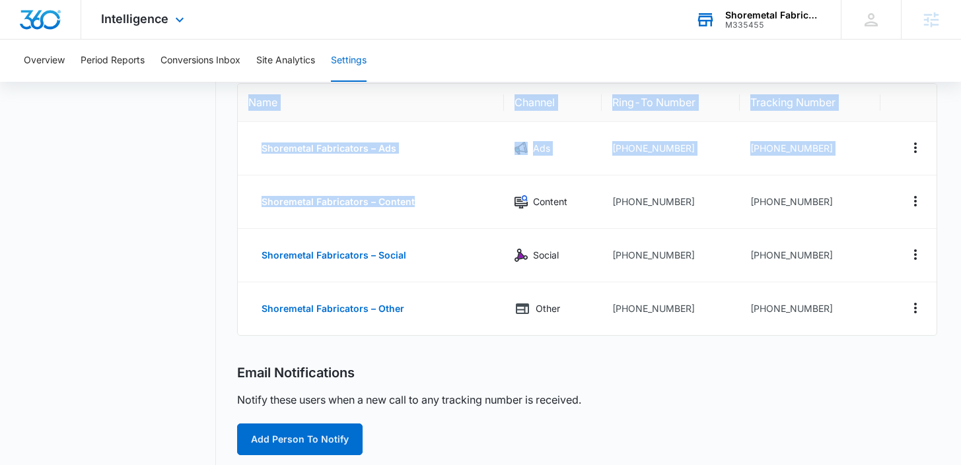
drag, startPoint x: 452, startPoint y: 195, endPoint x: 203, endPoint y: 190, distance: 249.6
click at [203, 190] on div "Settings Call Tracking Connect Sales and Leads Call Tracking Add Tracking Numbe…" at bounding box center [480, 381] width 912 height 763
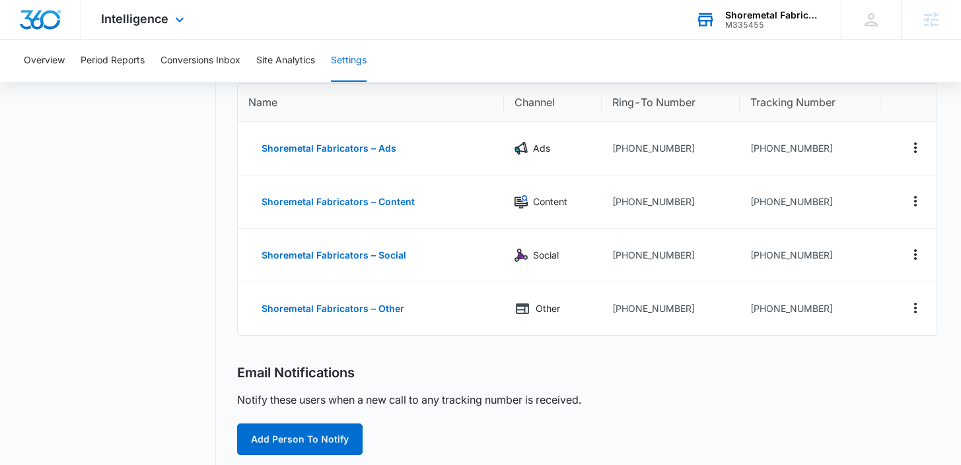
click at [568, 399] on p "Notify these users when a new call to any tracking number is received." at bounding box center [409, 400] width 344 height 16
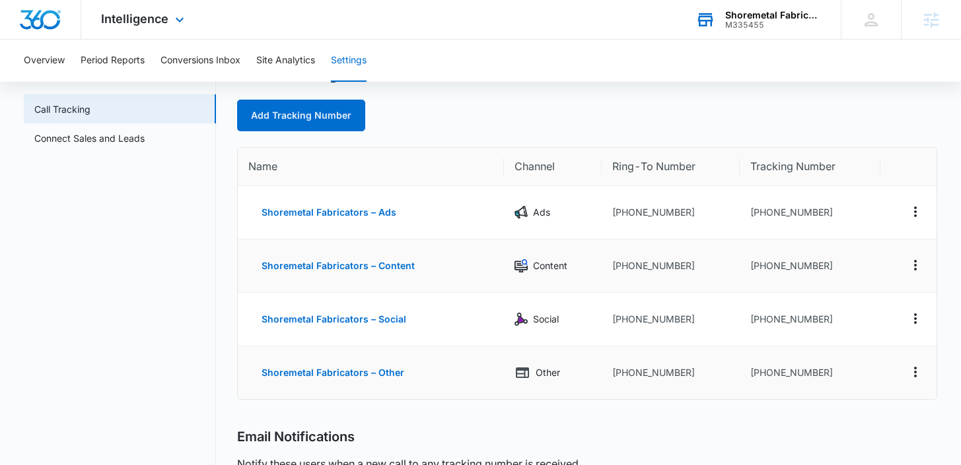
scroll to position [49, 0]
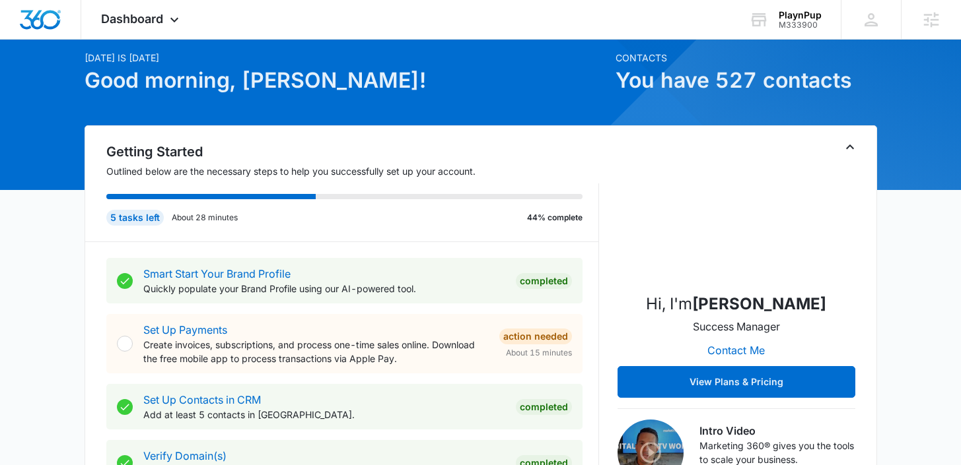
scroll to position [53, 0]
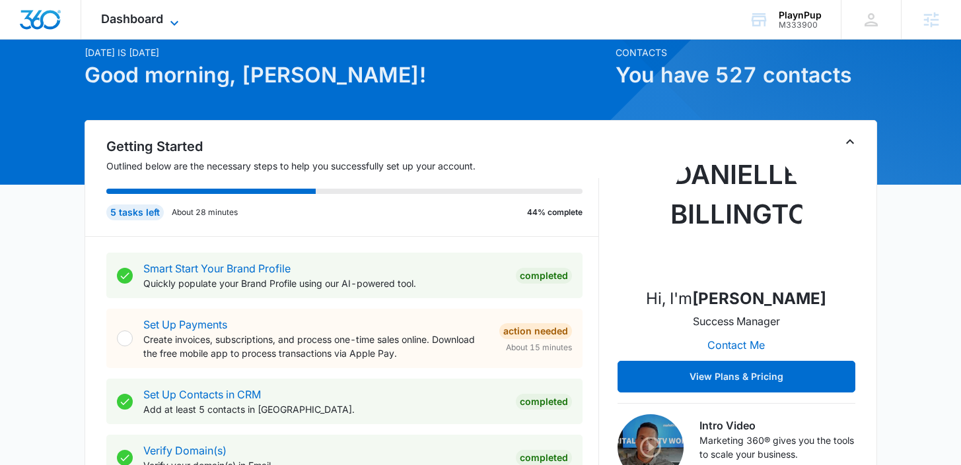
click at [170, 12] on div "Dashboard Apps Reputation Websites Forms CRM Email Social Shop Payments POS Con…" at bounding box center [141, 19] width 121 height 39
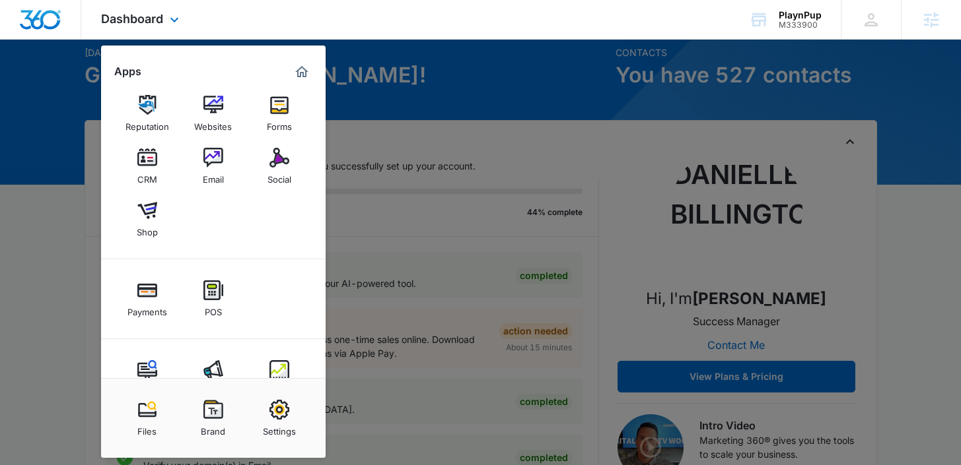
scroll to position [3, 0]
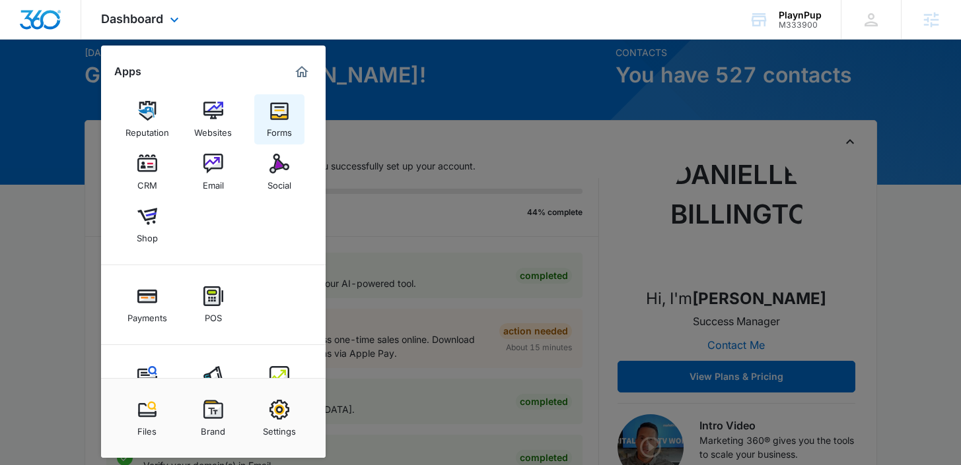
click at [273, 128] on div "Forms" at bounding box center [279, 129] width 25 height 17
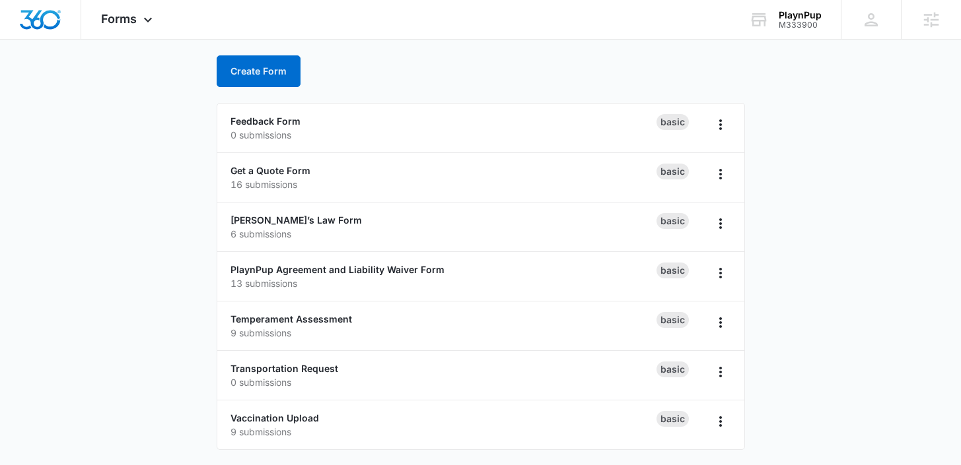
scroll to position [63, 0]
click at [308, 273] on link "PlaynPup Agreement and Liability Waiver Form" at bounding box center [337, 268] width 214 height 11
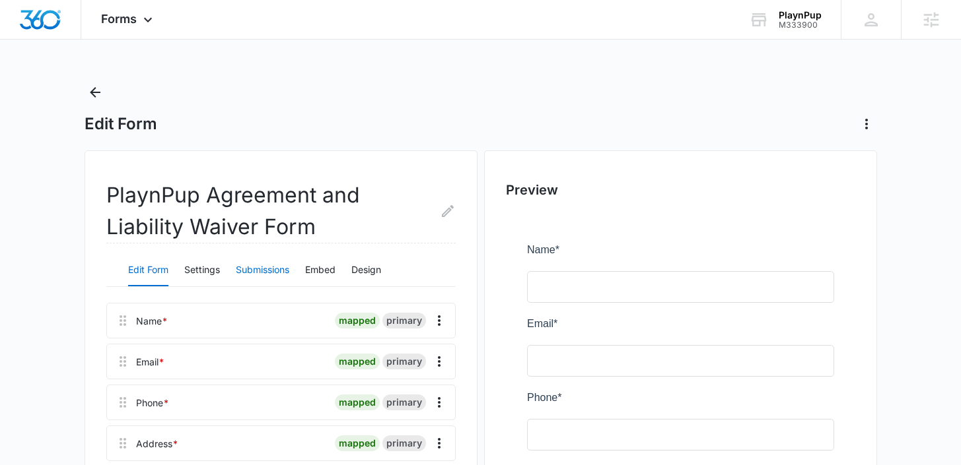
click at [279, 274] on button "Submissions" at bounding box center [262, 271] width 53 height 32
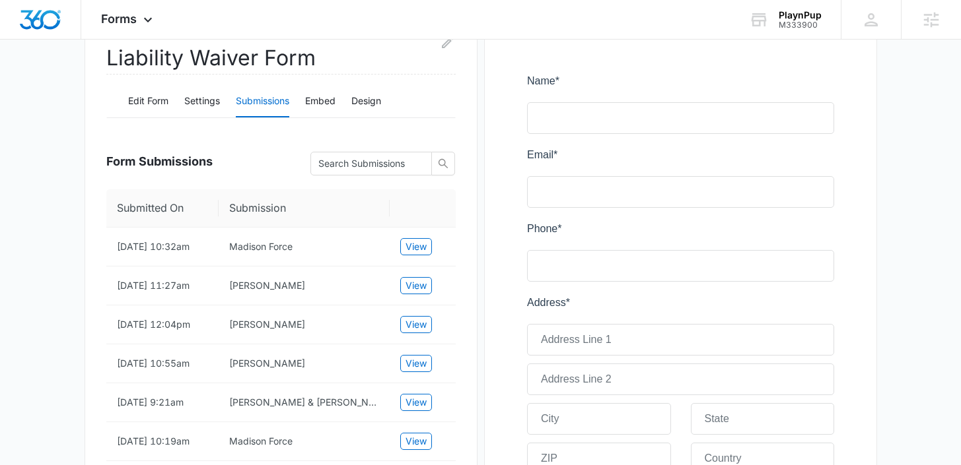
scroll to position [182, 0]
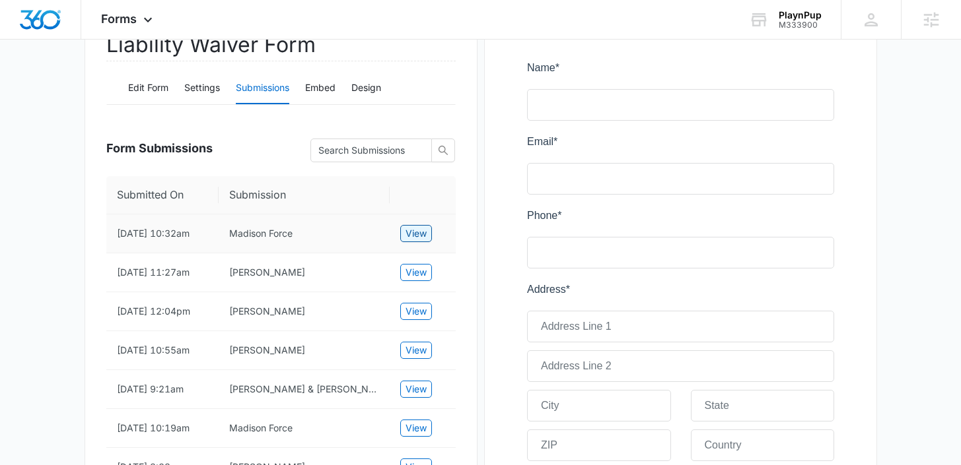
click at [423, 233] on span "View" at bounding box center [415, 233] width 21 height 15
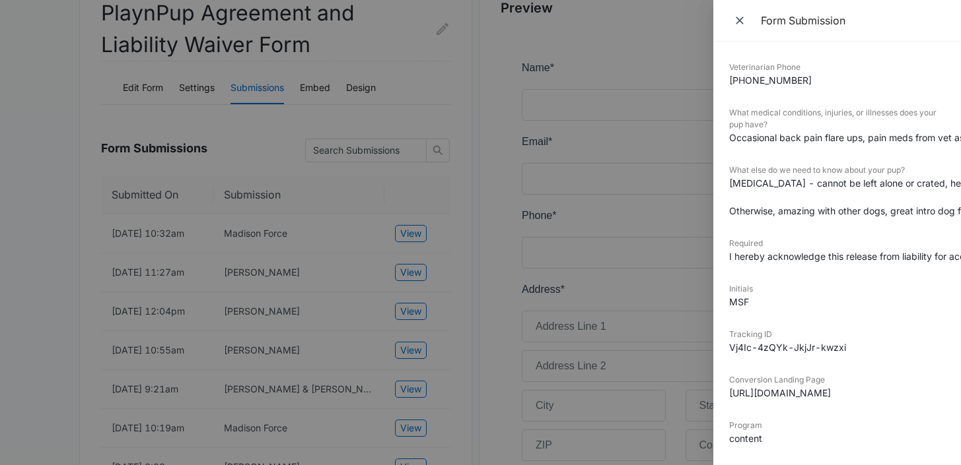
scroll to position [495, 0]
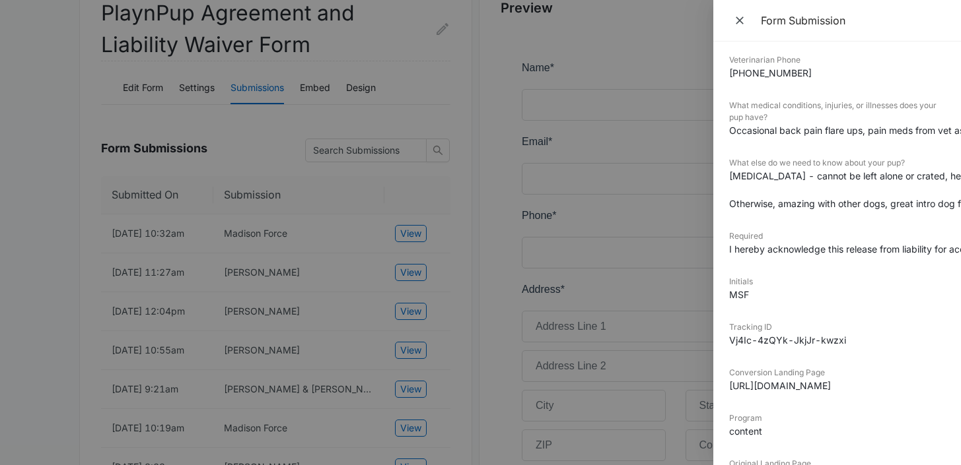
click at [744, 30] on div "Form Submission" at bounding box center [837, 21] width 248 height 42
click at [737, 22] on icon "Close" at bounding box center [739, 20] width 13 height 13
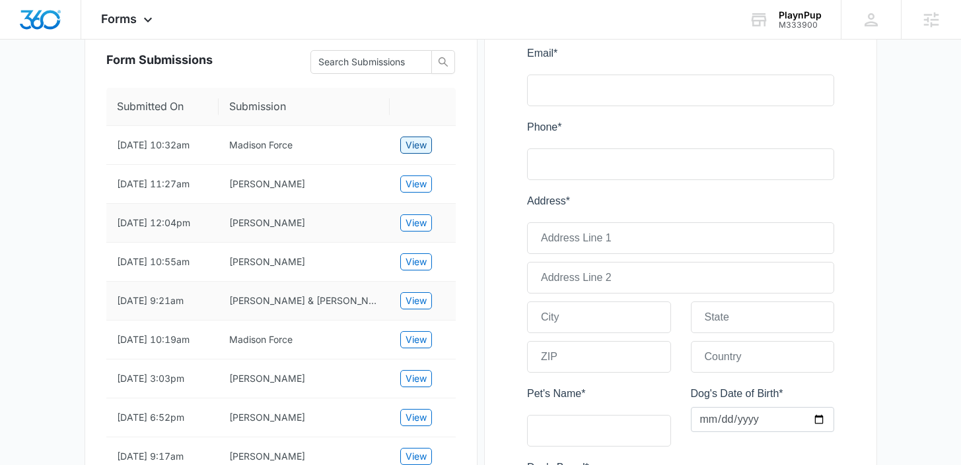
scroll to position [273, 0]
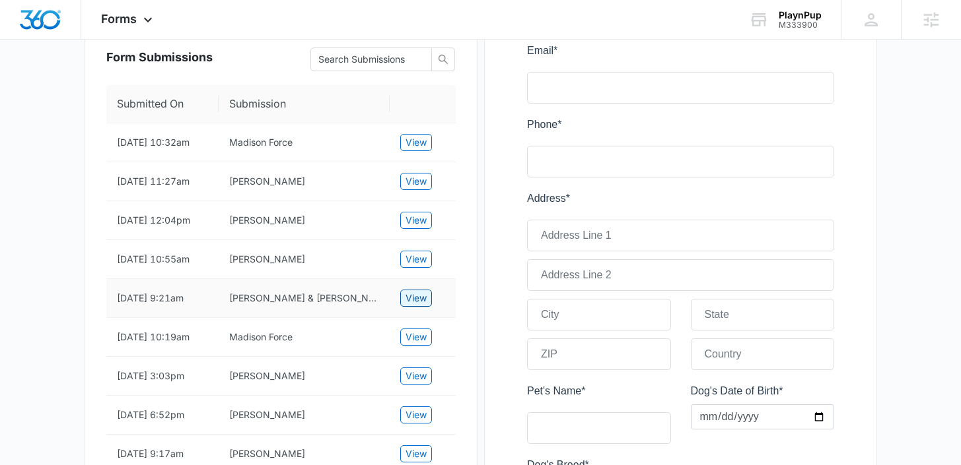
click at [411, 306] on span "View" at bounding box center [415, 298] width 21 height 15
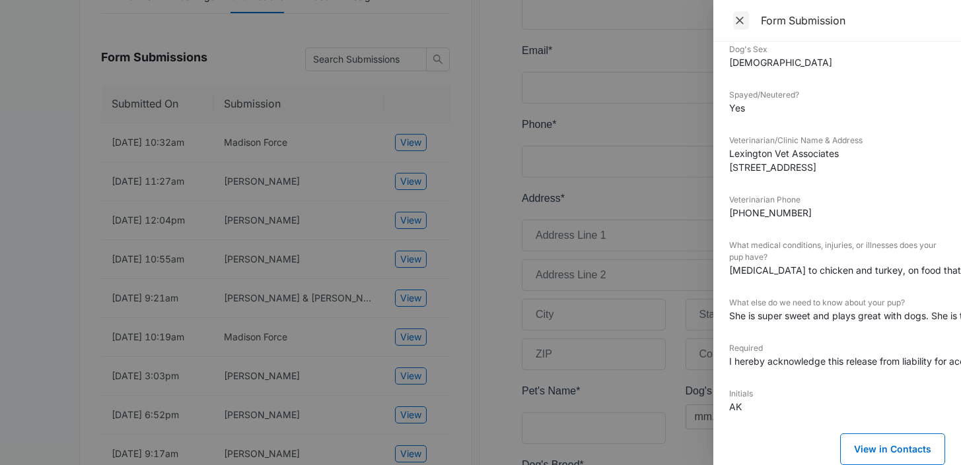
click at [741, 15] on icon "Close" at bounding box center [739, 20] width 13 height 13
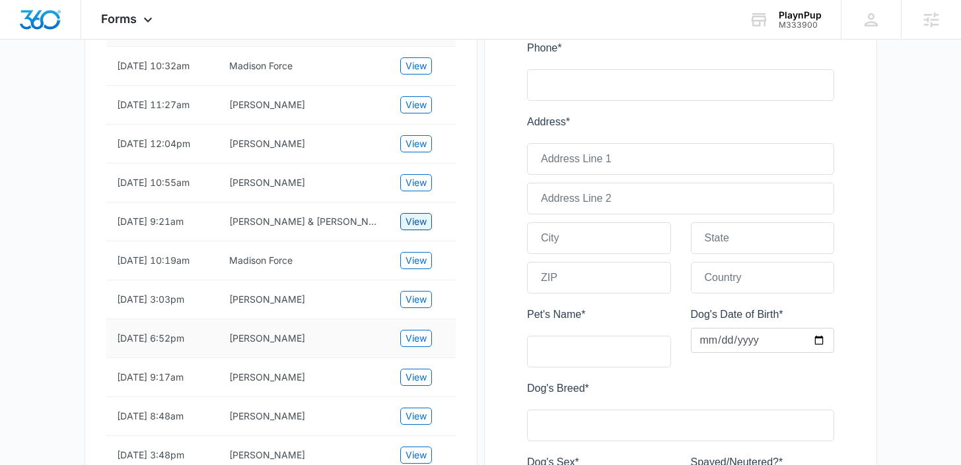
scroll to position [347, 0]
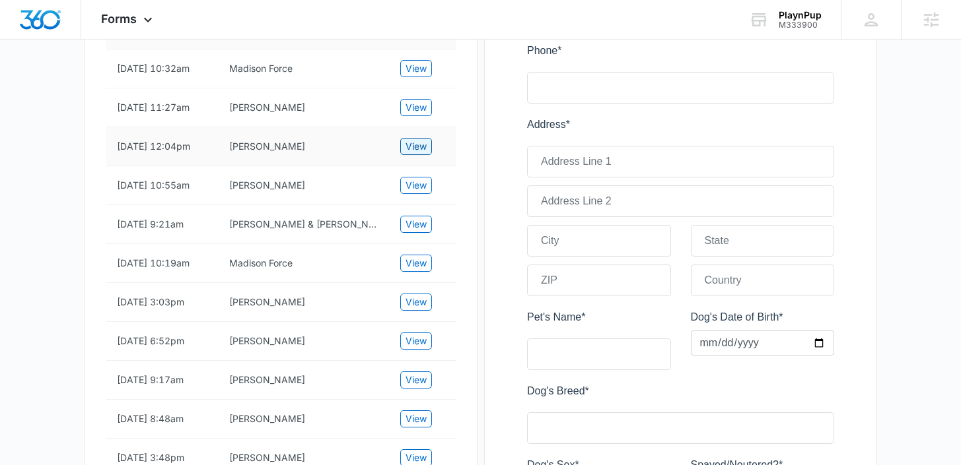
click at [419, 145] on button "View" at bounding box center [416, 146] width 32 height 17
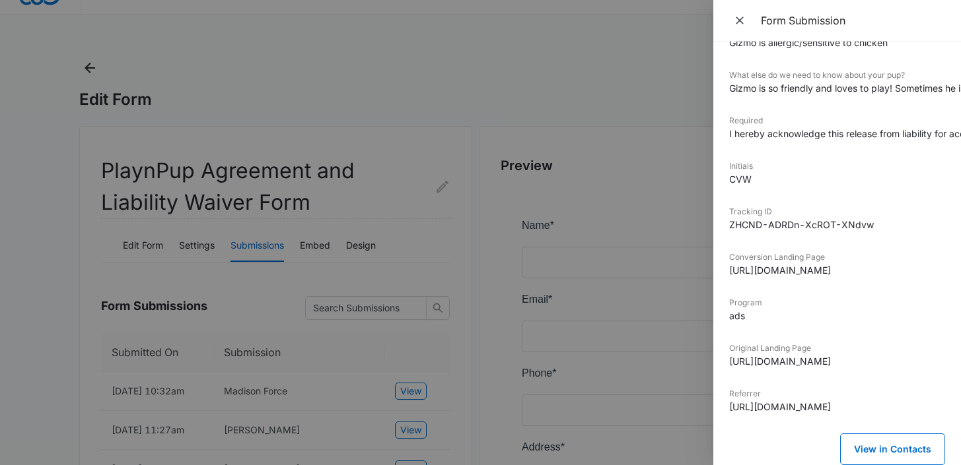
scroll to position [24, 0]
click at [93, 61] on div at bounding box center [480, 232] width 961 height 465
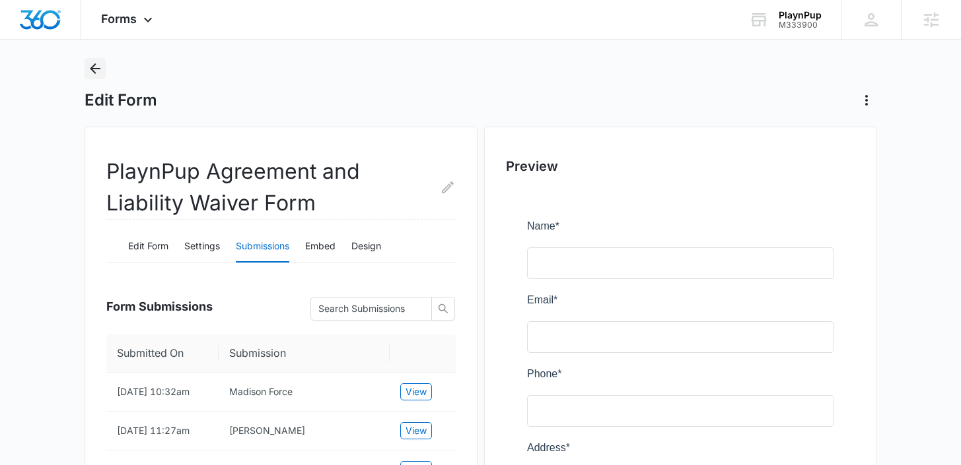
click at [92, 69] on icon "Back" at bounding box center [95, 68] width 11 height 11
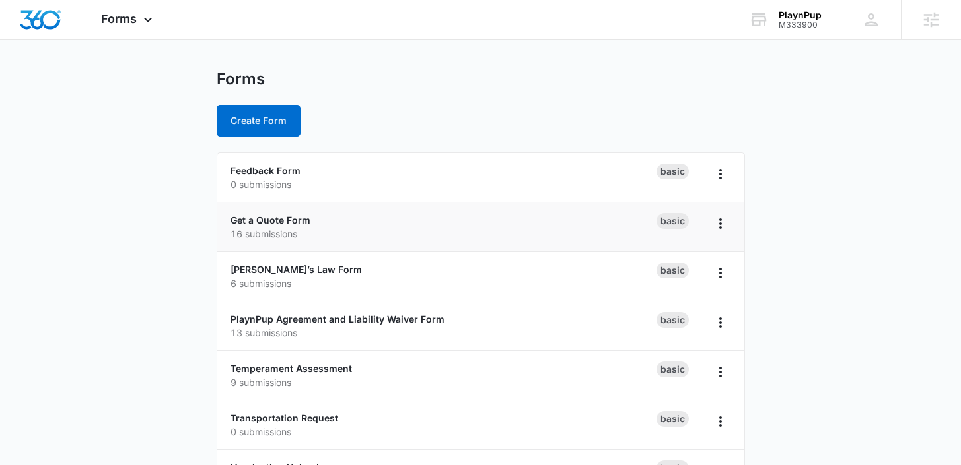
scroll to position [63, 0]
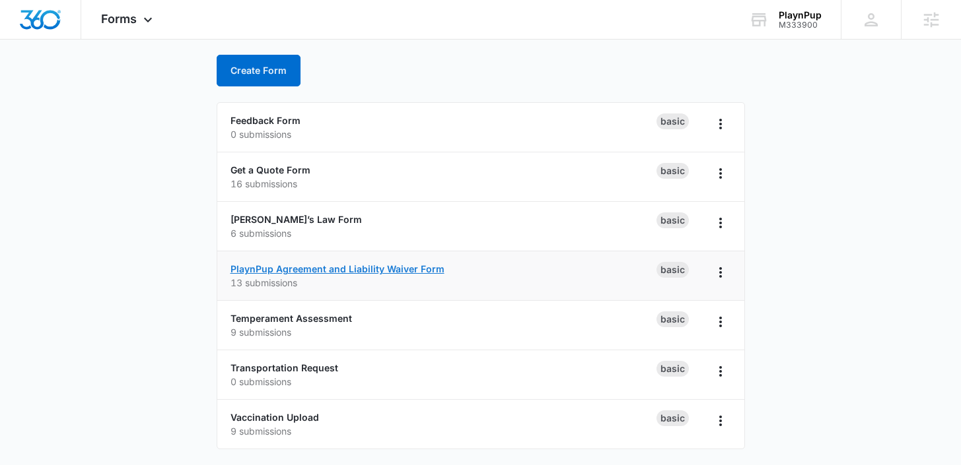
click at [310, 269] on link "PlaynPup Agreement and Liability Waiver Form" at bounding box center [337, 268] width 214 height 11
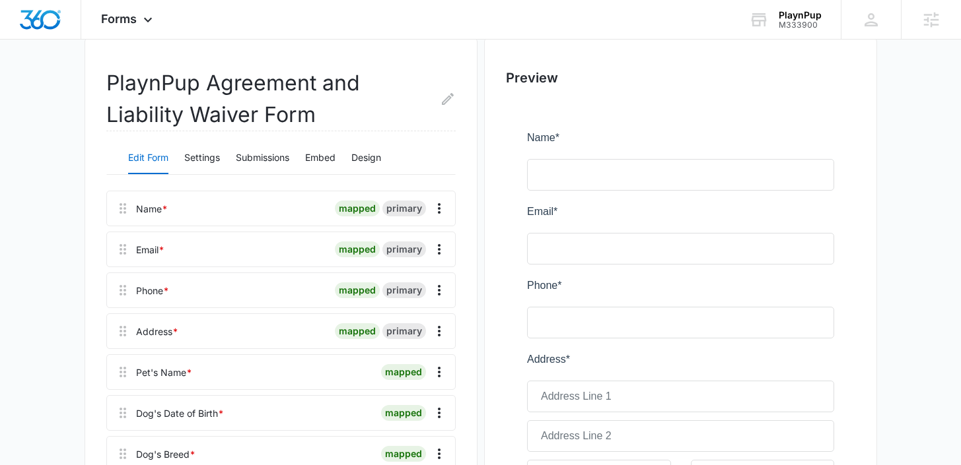
scroll to position [135, 0]
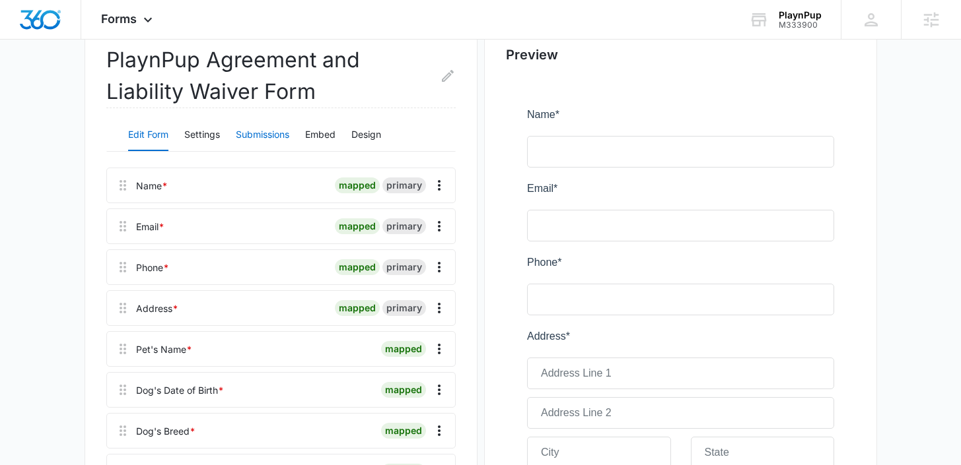
click at [245, 141] on button "Submissions" at bounding box center [262, 136] width 53 height 32
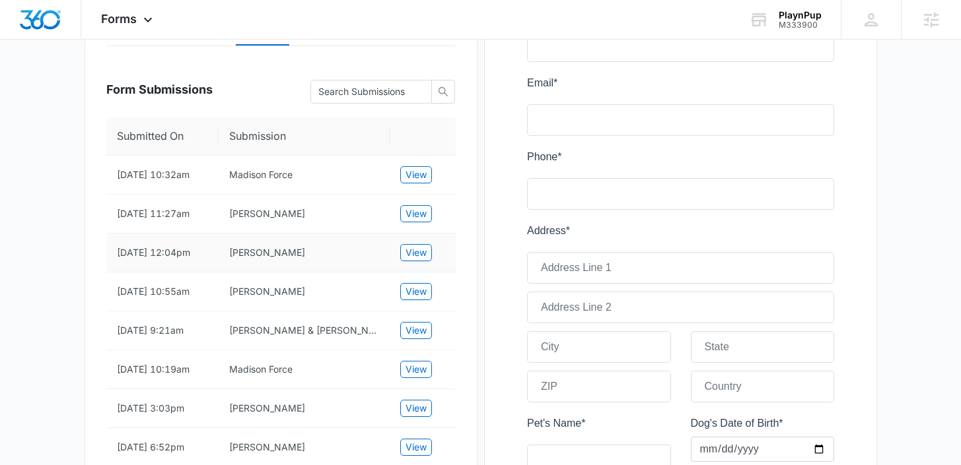
scroll to position [265, 0]
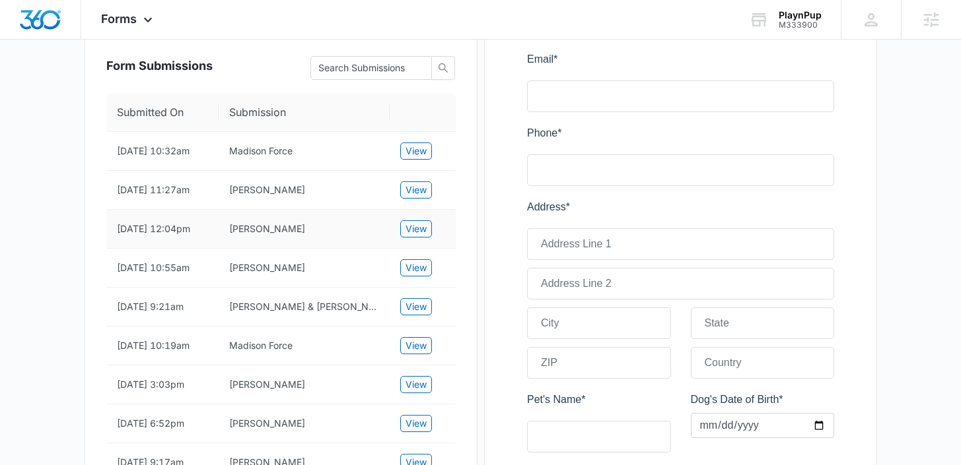
click at [397, 232] on td "View" at bounding box center [423, 229] width 66 height 39
click at [403, 232] on button "View" at bounding box center [416, 229] width 32 height 17
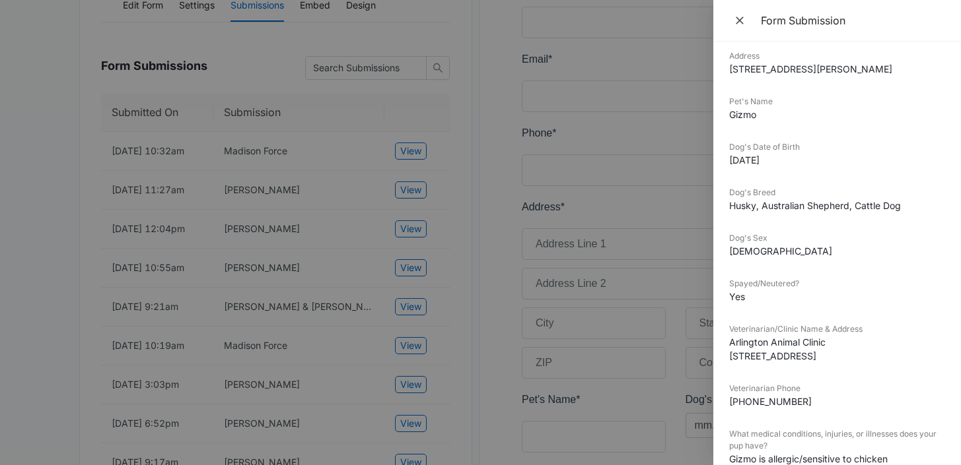
scroll to position [0, 0]
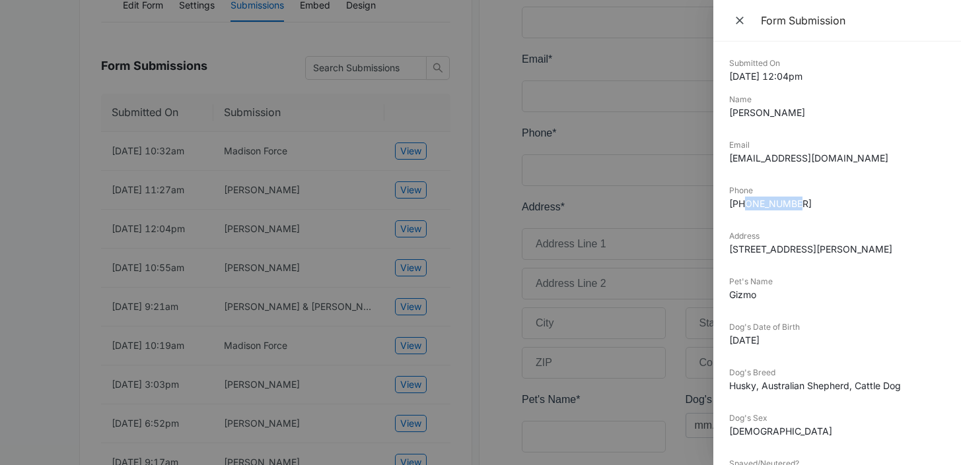
drag, startPoint x: 798, startPoint y: 200, endPoint x: 742, endPoint y: 208, distance: 56.7
click at [742, 208] on dd "[PHONE_NUMBER]" at bounding box center [837, 204] width 216 height 14
click at [741, 24] on icon "Close" at bounding box center [739, 20] width 13 height 13
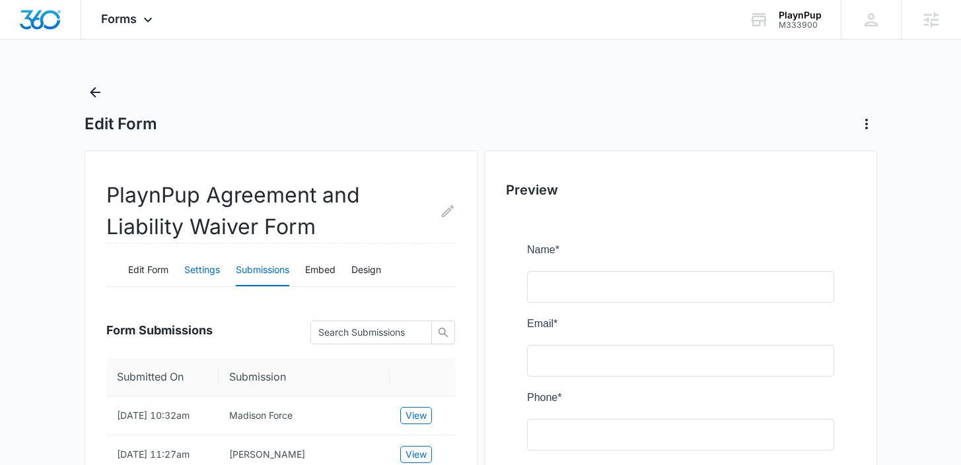
click at [206, 267] on button "Settings" at bounding box center [202, 271] width 36 height 32
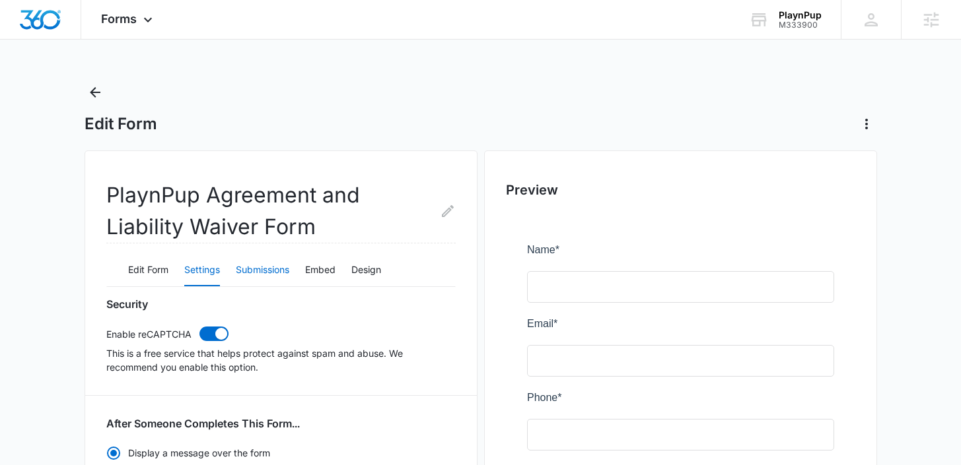
click at [250, 273] on button "Submissions" at bounding box center [262, 271] width 53 height 32
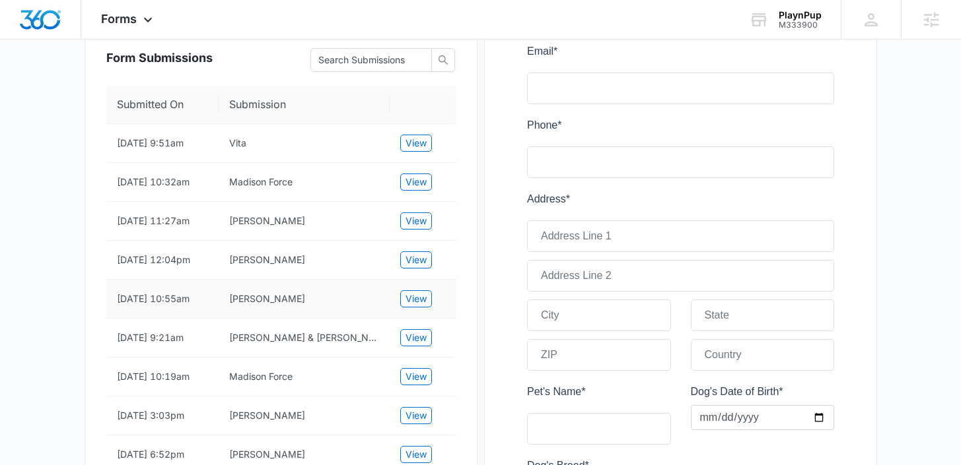
scroll to position [226, 0]
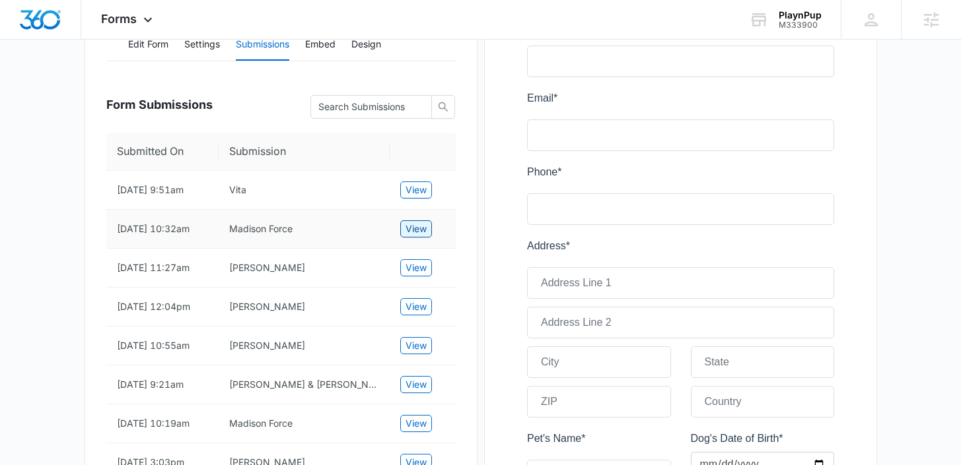
click at [421, 232] on span "View" at bounding box center [415, 229] width 21 height 15
